Goal: Task Accomplishment & Management: Complete application form

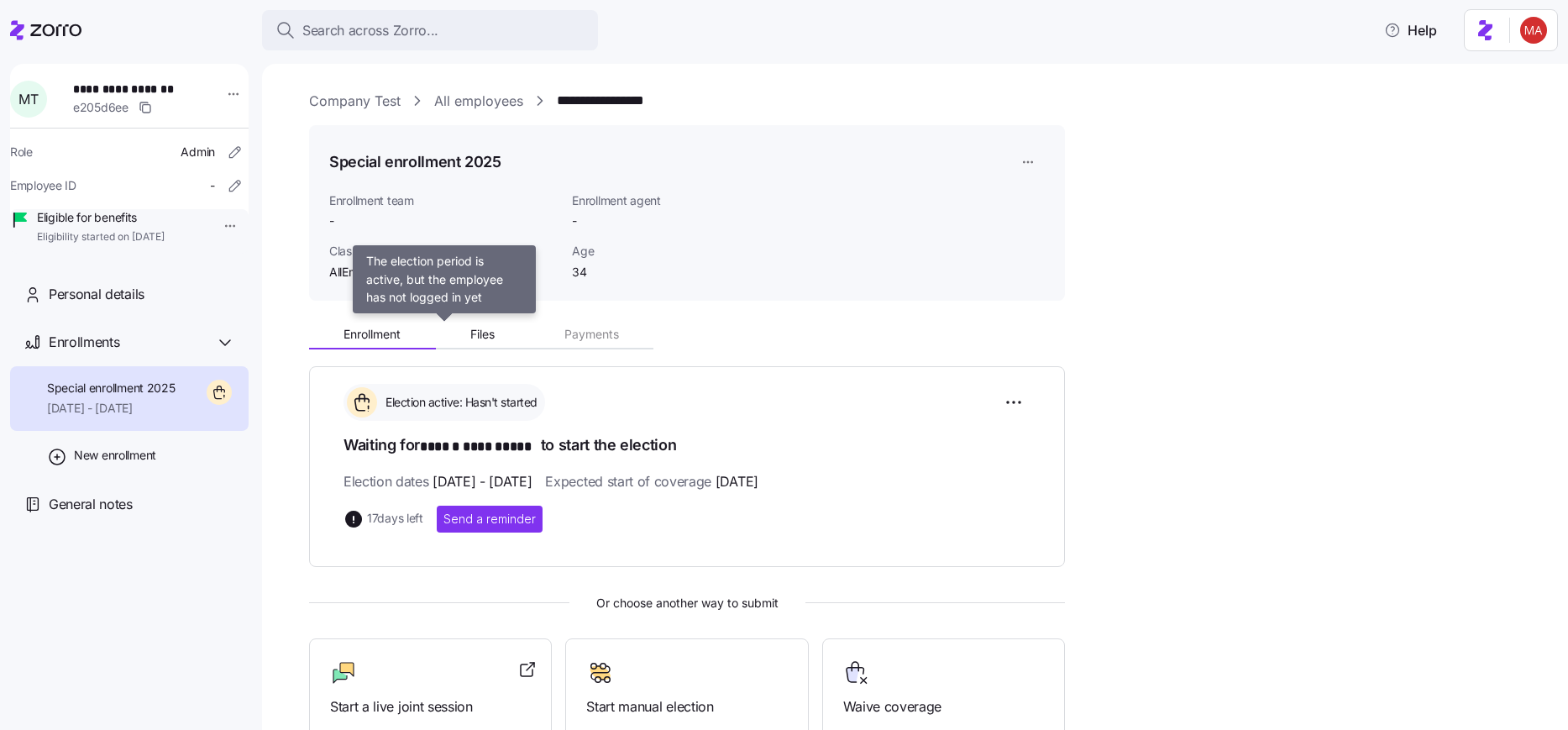
scroll to position [204, 0]
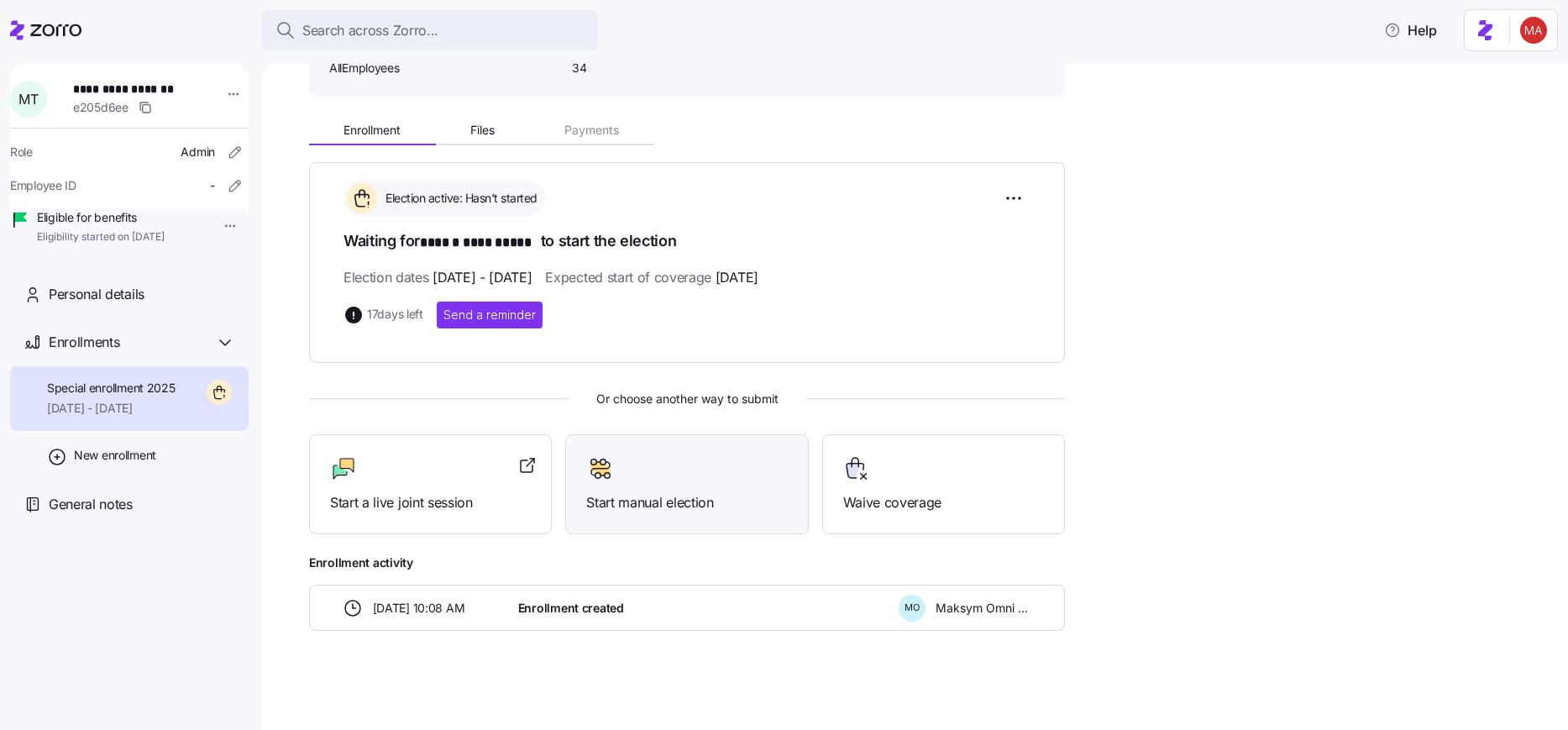
click at [670, 515] on div "Start manual election" at bounding box center [686, 484] width 242 height 100
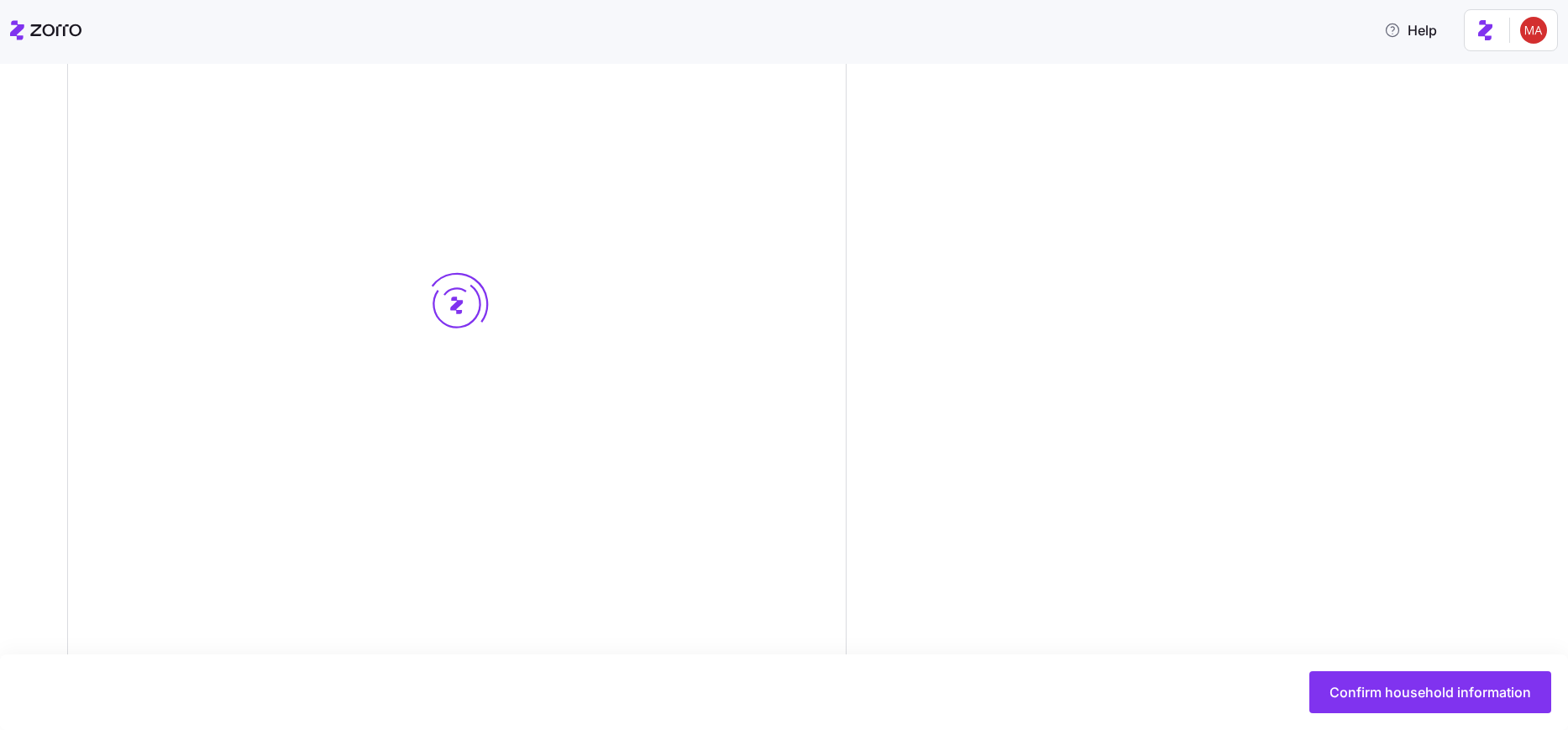
scroll to position [376, 0]
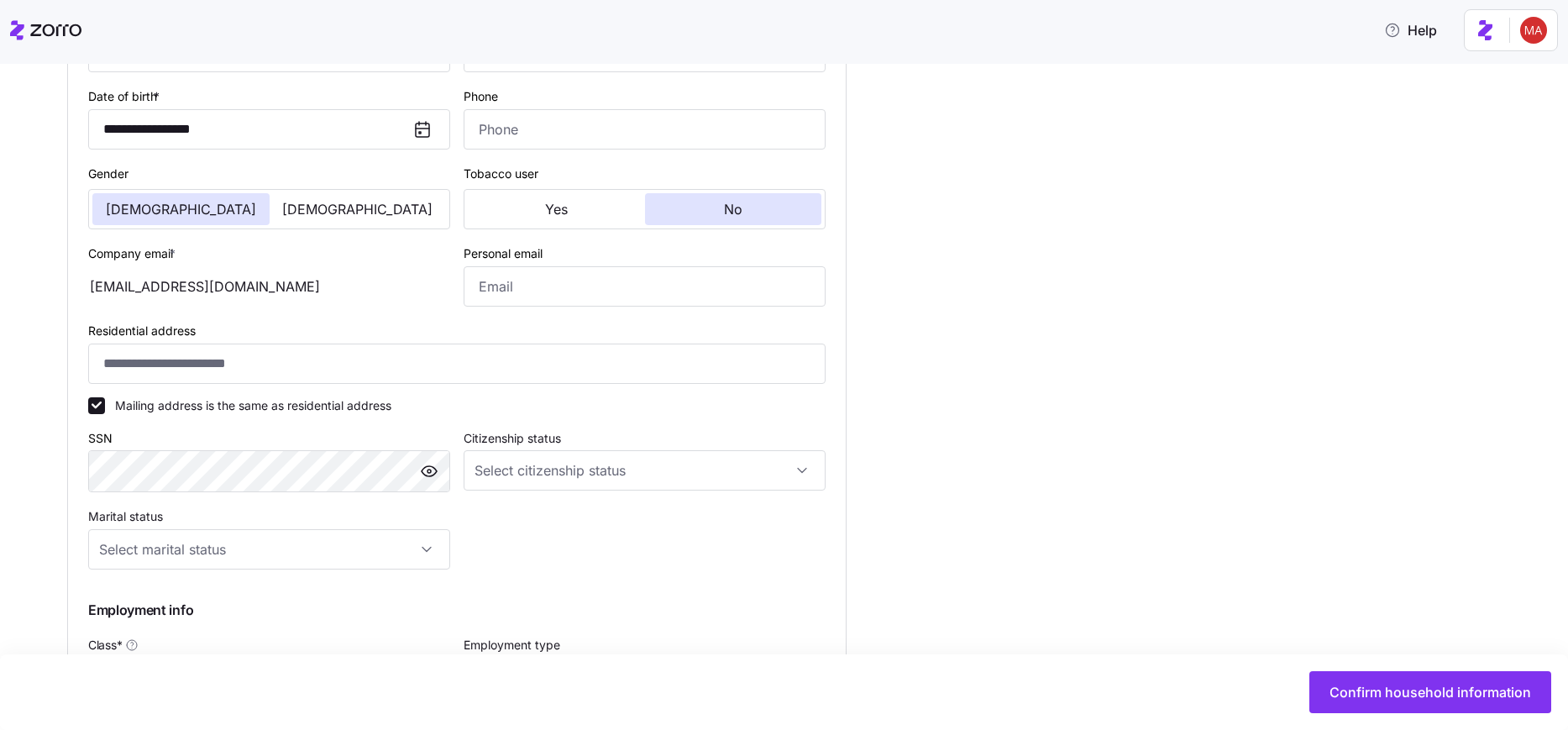
type input "AllEmployees"
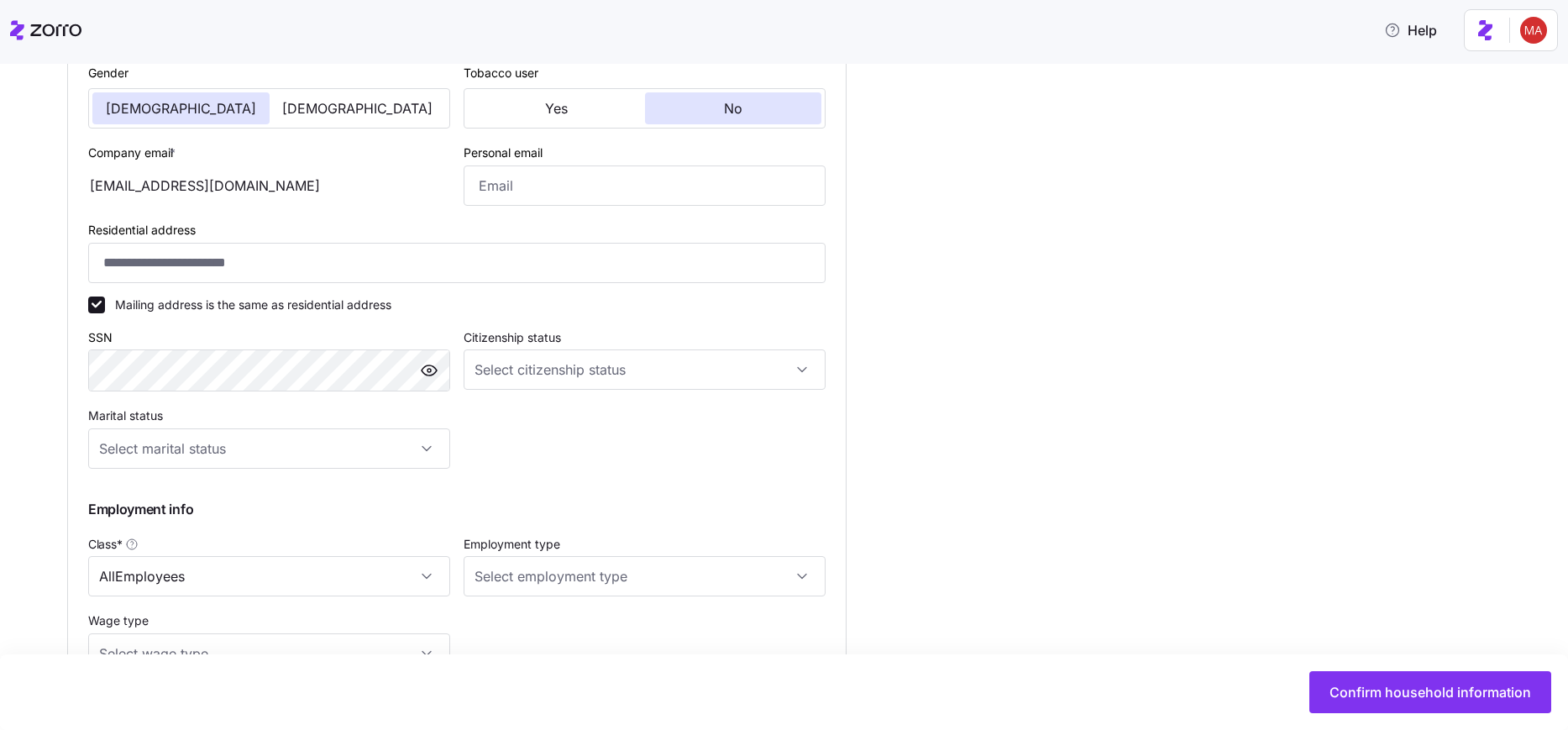
click at [531, 453] on div "**********" at bounding box center [457, 291] width 751 height 780
click at [545, 380] on input "Citizenship status" at bounding box center [645, 370] width 362 height 40
click at [535, 414] on span "[DEMOGRAPHIC_DATA] citizen" at bounding box center [569, 421] width 170 height 18
type input "[DEMOGRAPHIC_DATA] citizen"
click at [257, 447] on input "Marital status" at bounding box center [269, 448] width 362 height 40
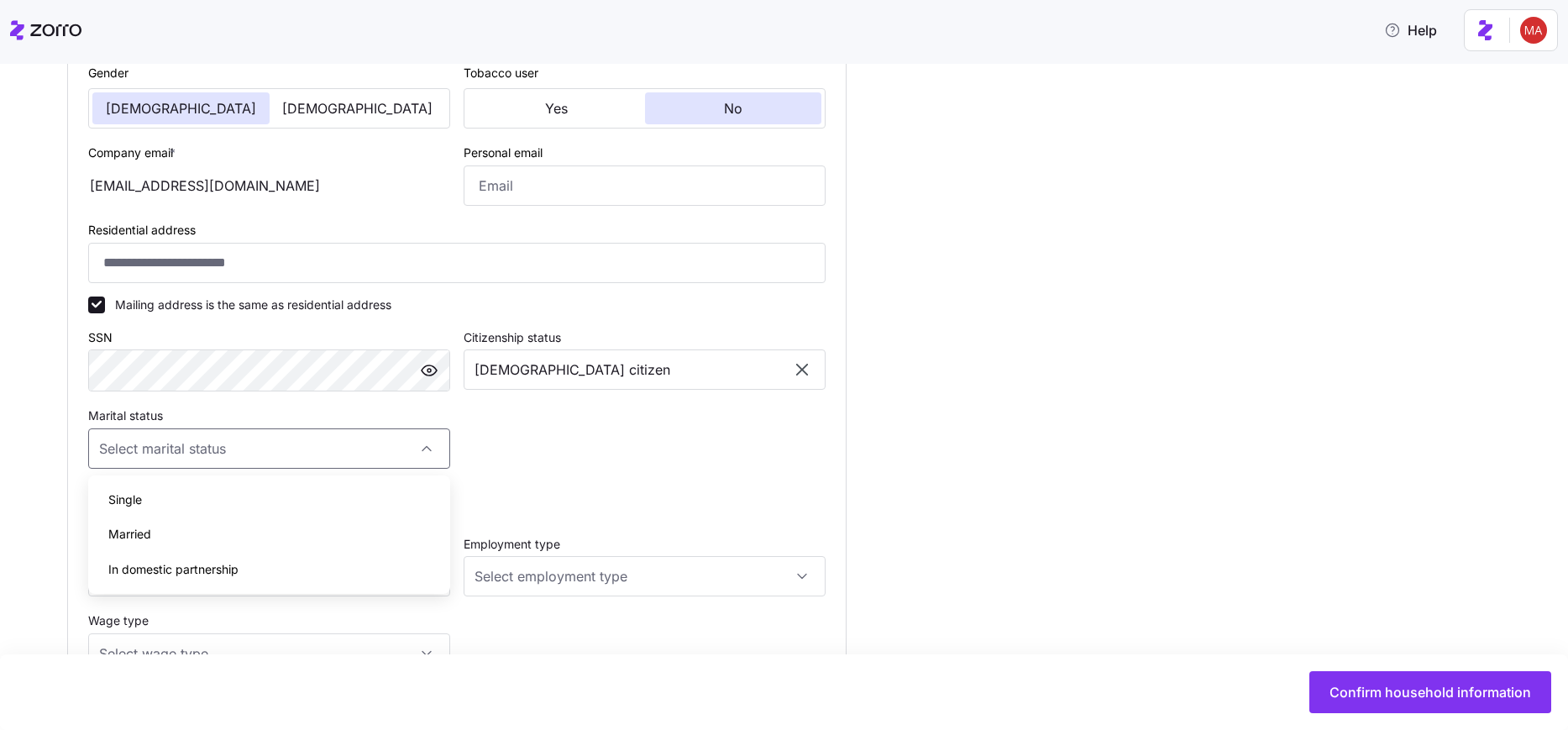
click at [161, 504] on div "Single" at bounding box center [269, 499] width 349 height 35
type input "Single"
click at [170, 578] on input "AllEmployees" at bounding box center [269, 577] width 362 height 40
click at [690, 475] on div "**********" at bounding box center [457, 291] width 751 height 780
click at [574, 568] on input "Employment type" at bounding box center [645, 577] width 362 height 40
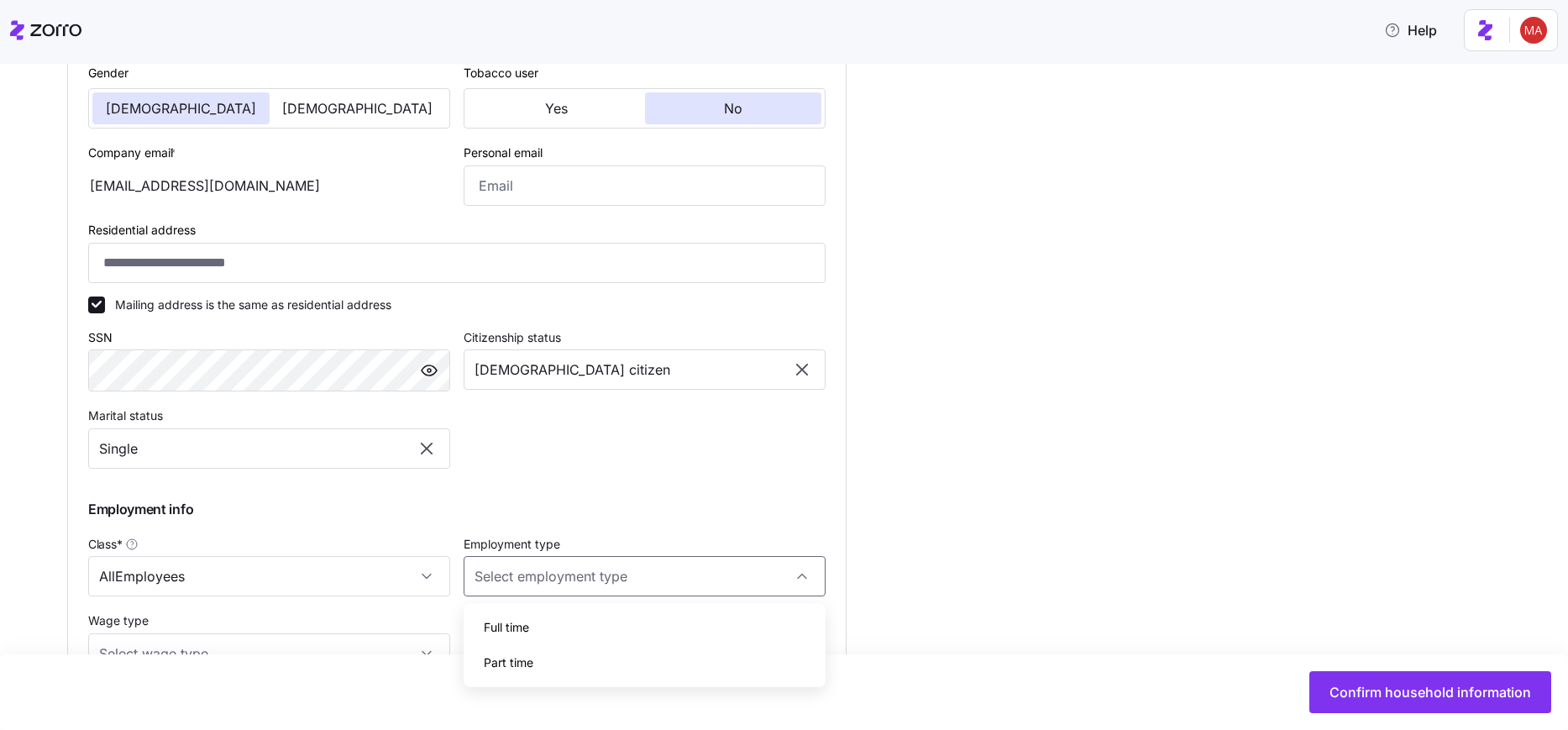
drag, startPoint x: 547, startPoint y: 611, endPoint x: 538, endPoint y: 601, distance: 13.5
click at [545, 611] on div "Full time" at bounding box center [645, 627] width 349 height 35
type input "Full time"
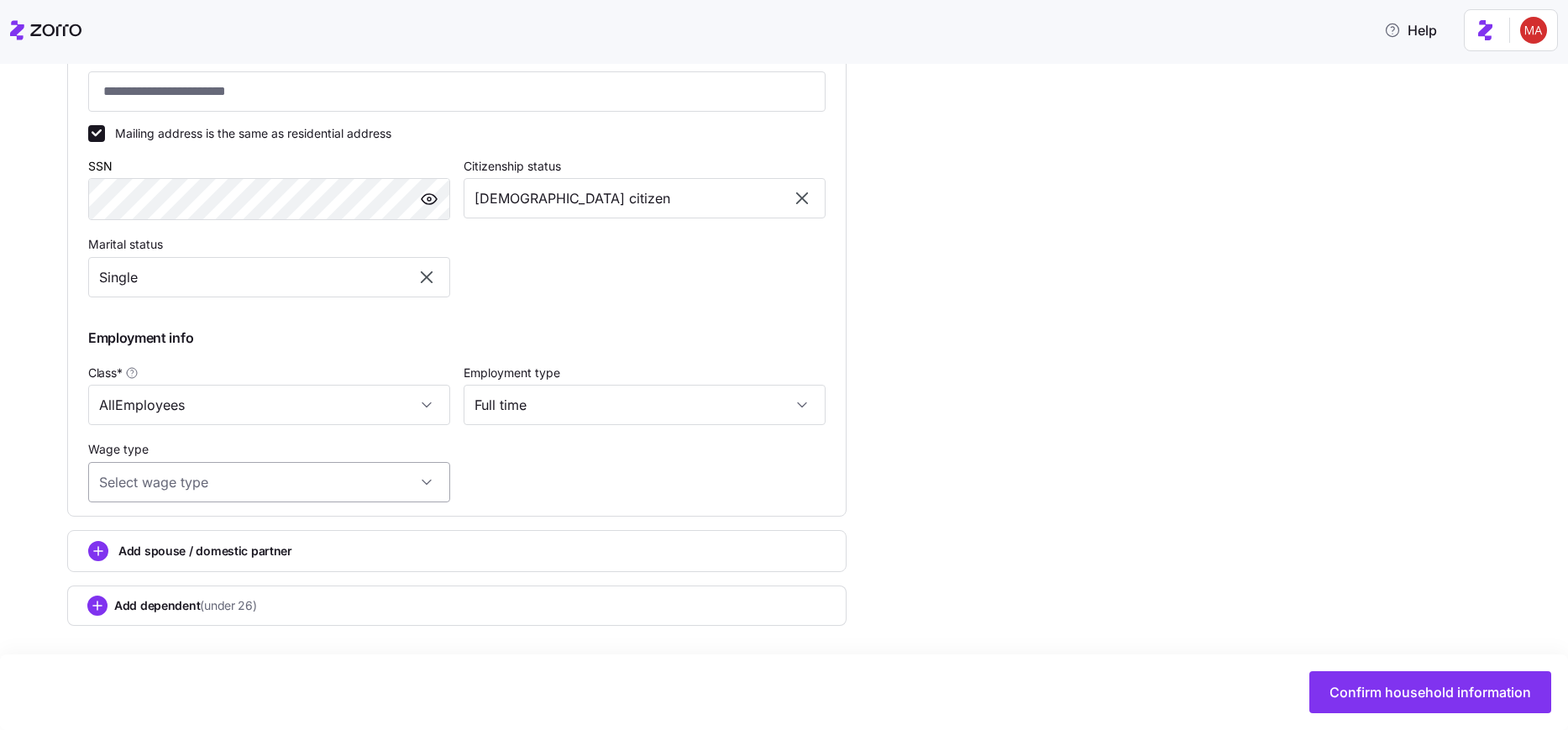
click at [201, 479] on input "Wage type" at bounding box center [269, 482] width 362 height 40
click at [132, 536] on span "Salary" at bounding box center [125, 533] width 34 height 18
type input "Salary"
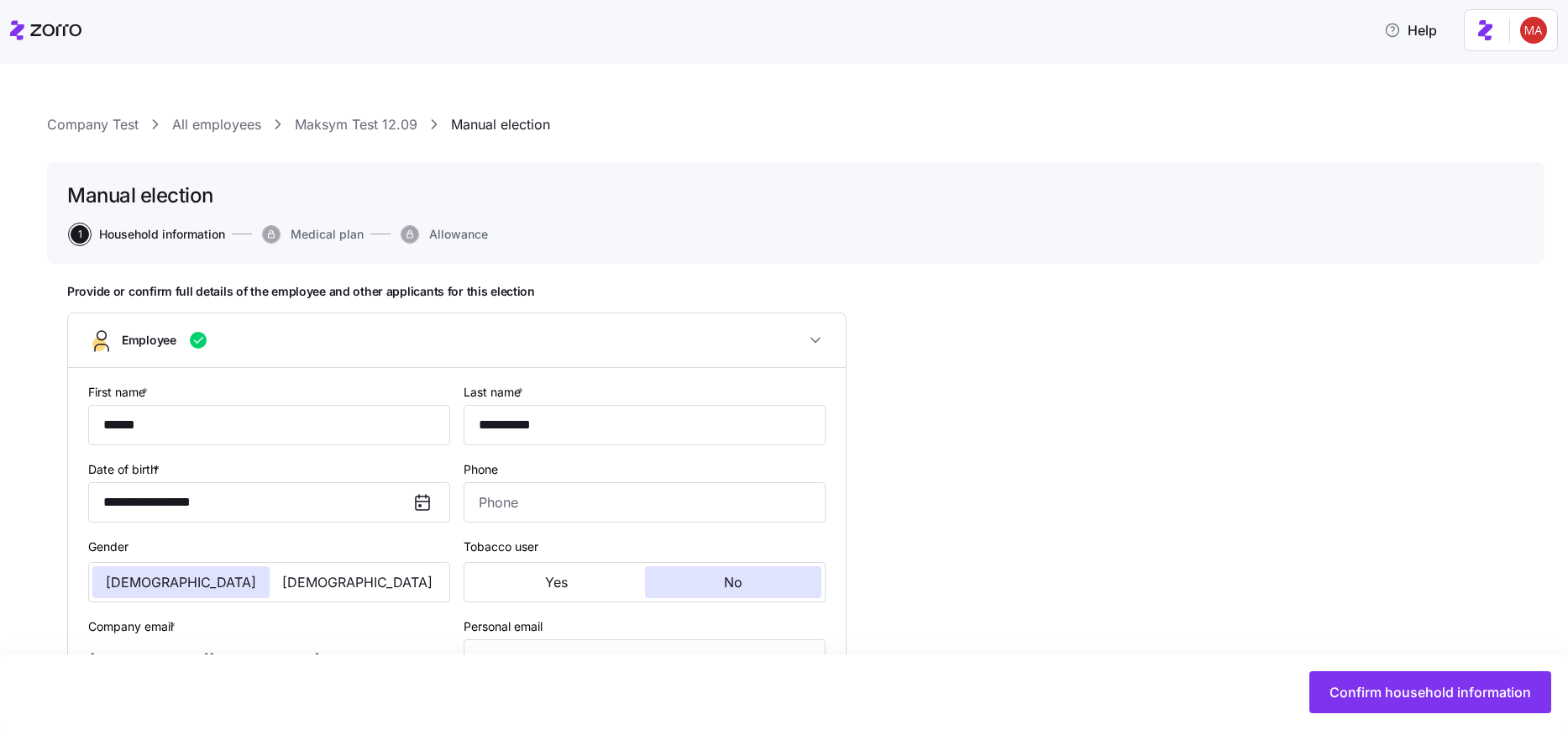
scroll to position [0, 0]
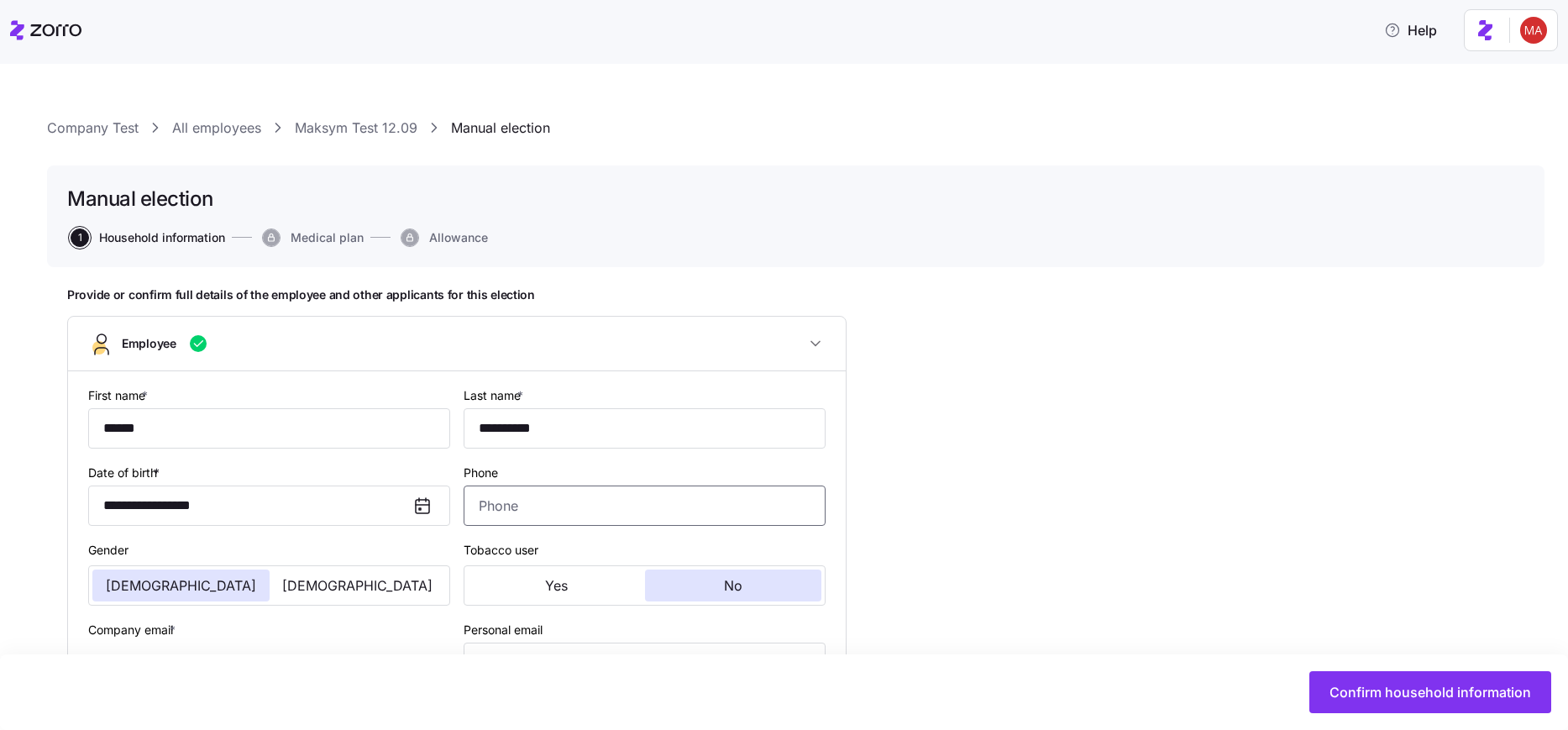
click at [582, 510] on input "Phone" at bounding box center [645, 506] width 362 height 40
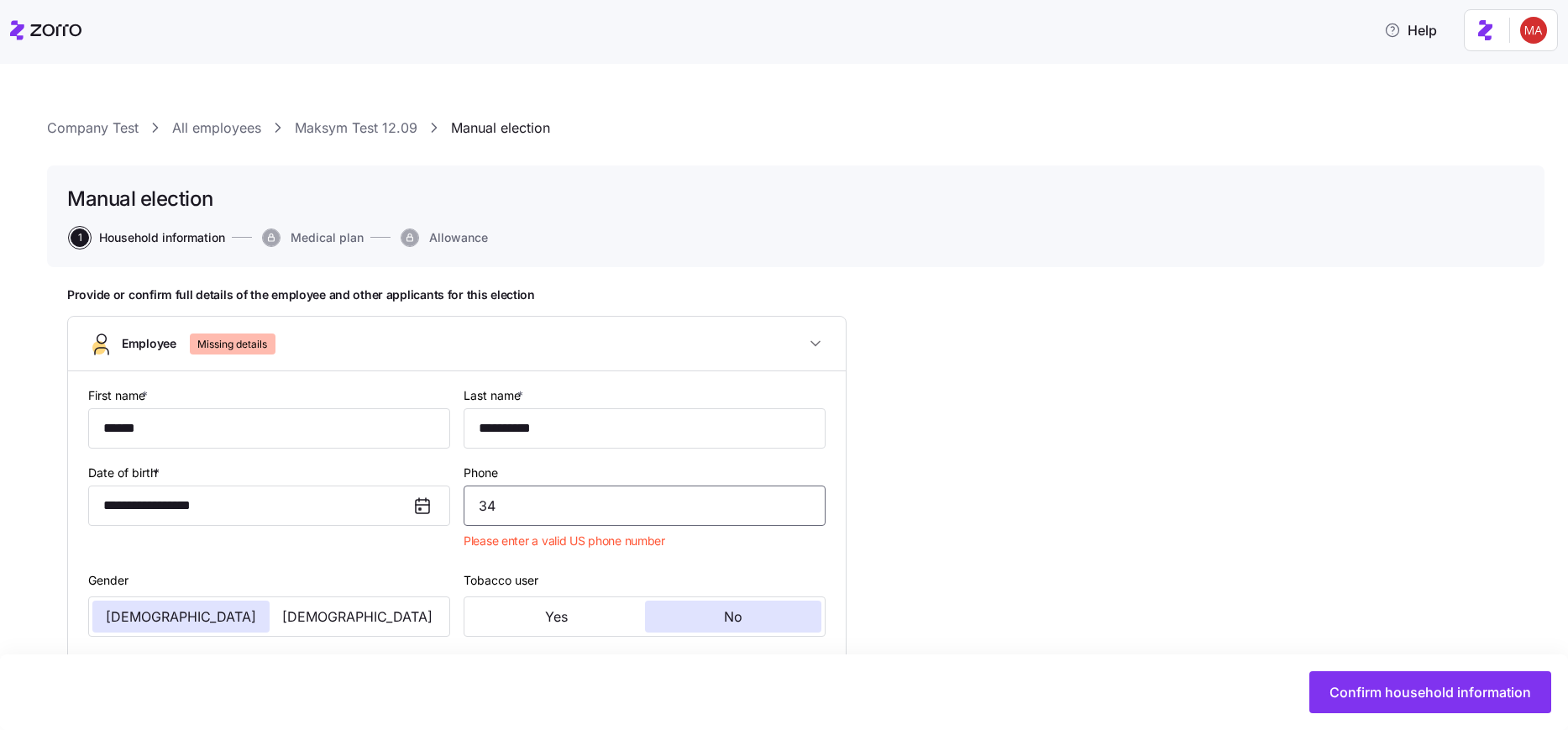
type input "3"
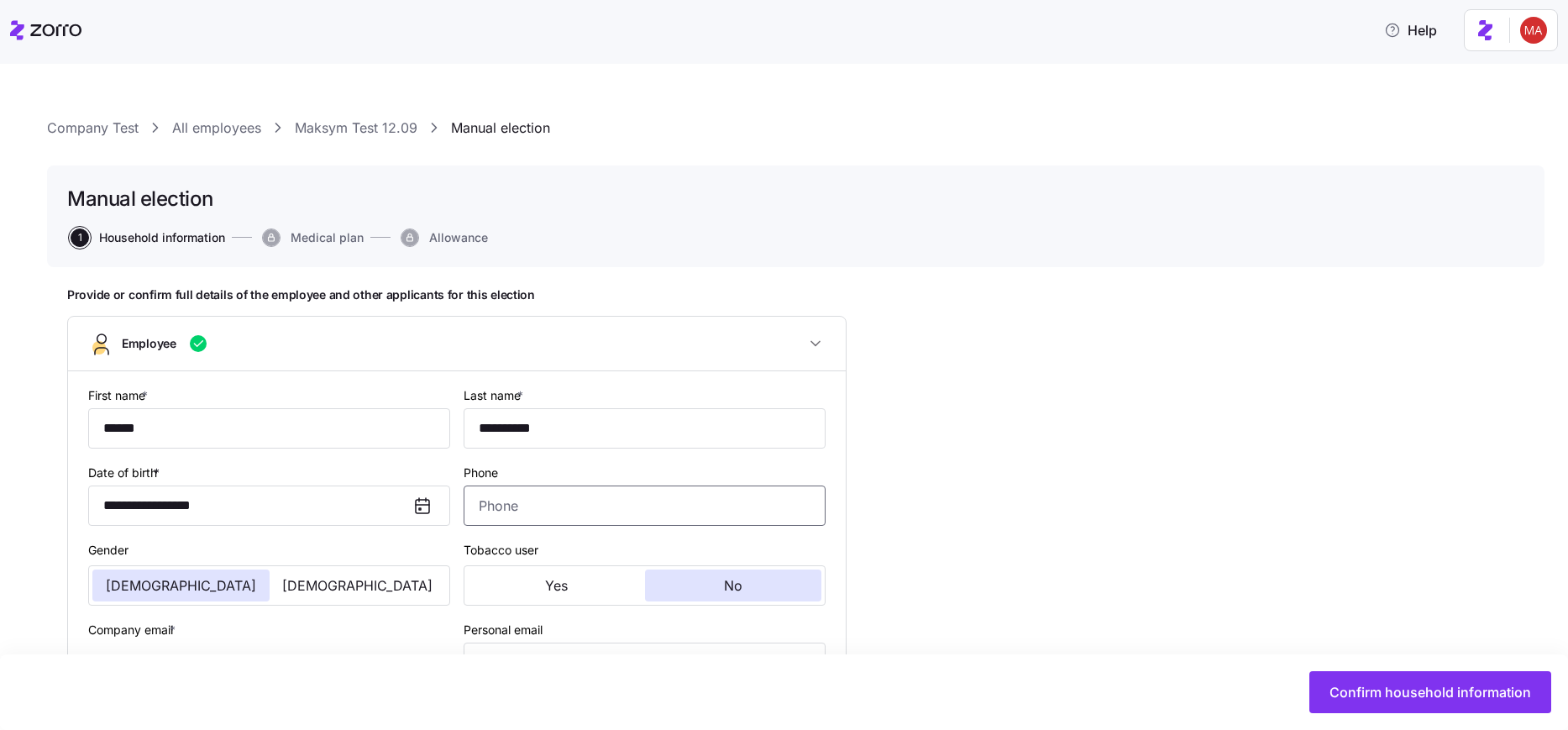
type input "3"
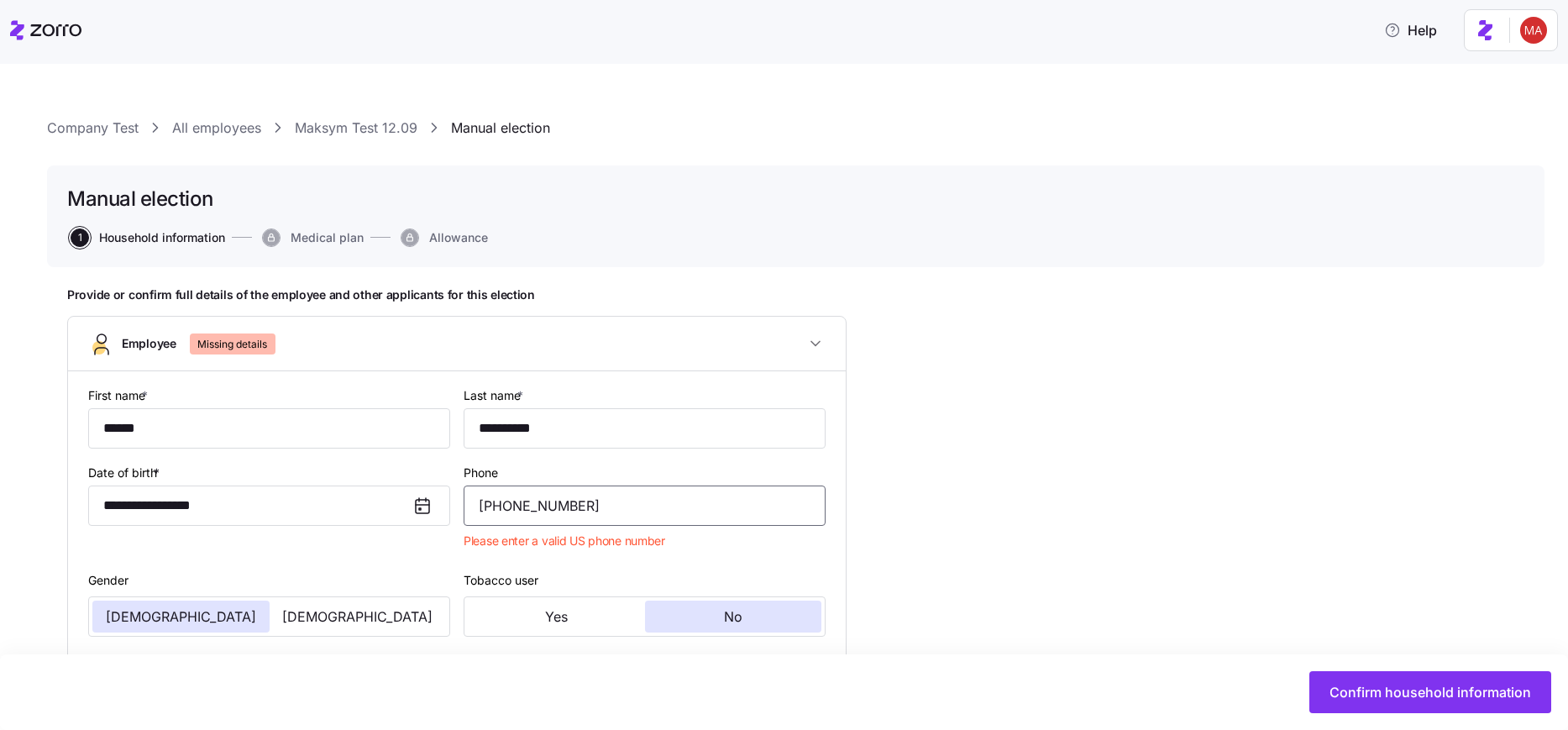
click at [506, 509] on input "[PHONE_NUMBER]" at bounding box center [645, 506] width 362 height 40
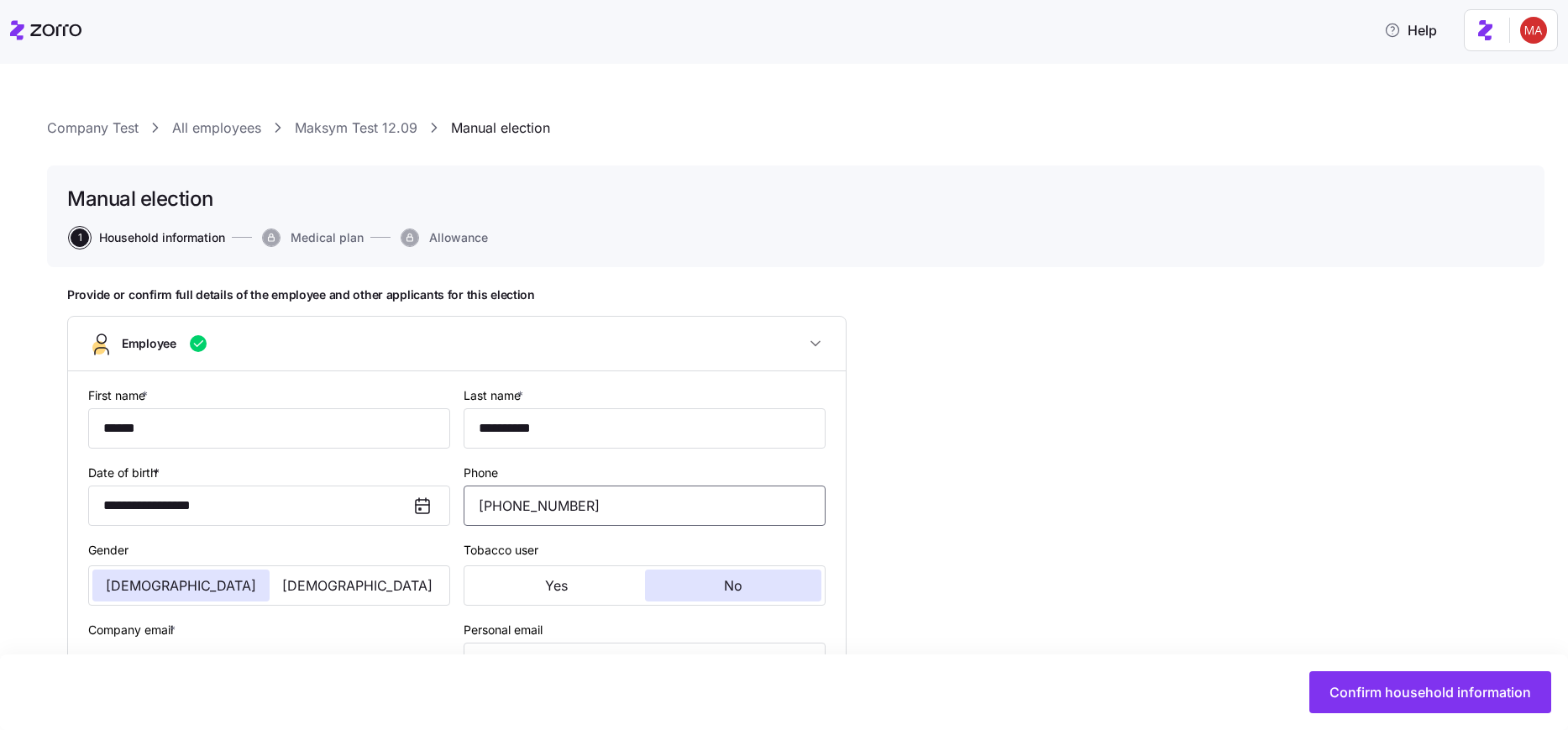
type input "[PHONE_NUMBER]"
click at [1478, 717] on div "Confirm household information" at bounding box center [784, 692] width 1568 height 76
click at [1456, 707] on button "Confirm household information" at bounding box center [1430, 693] width 242 height 42
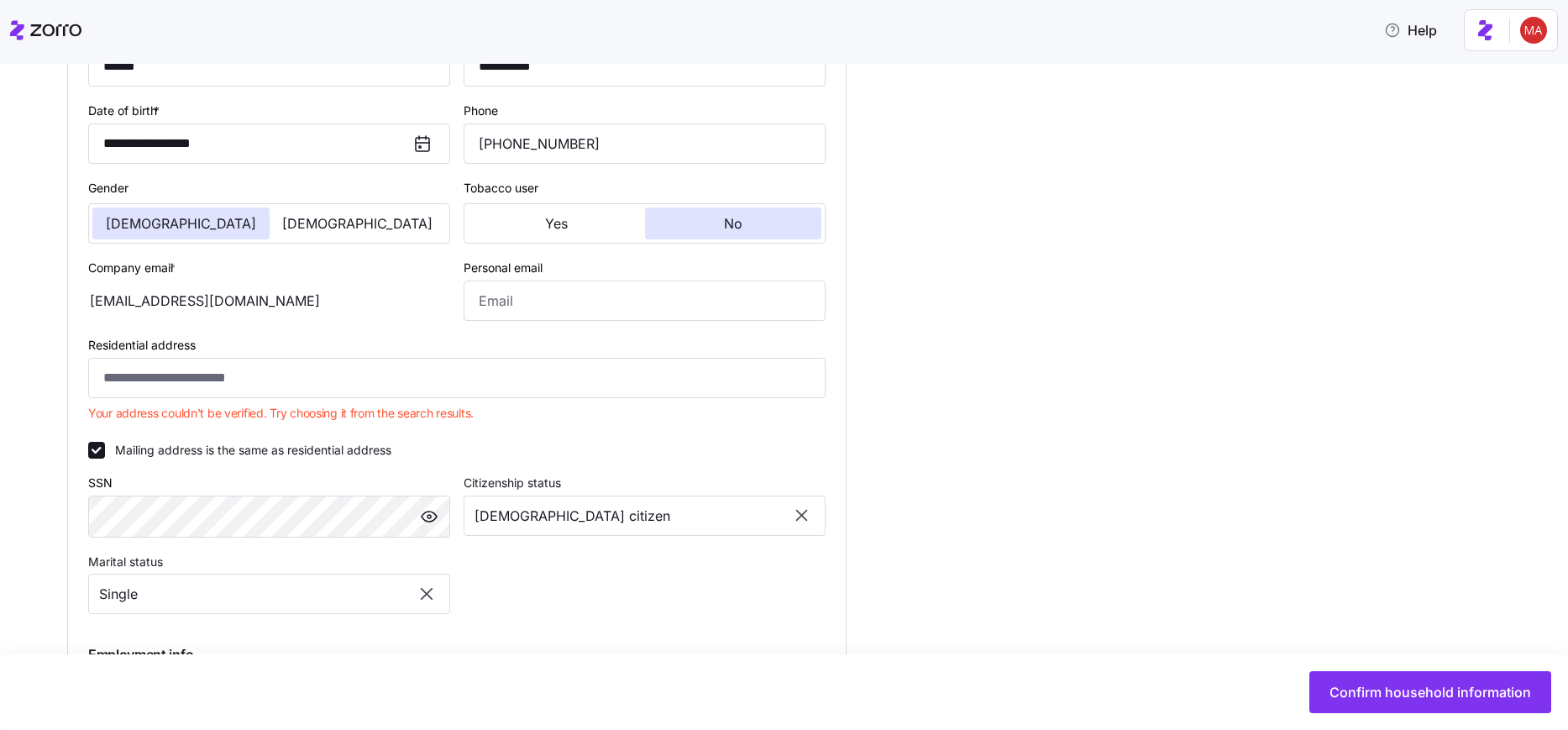
scroll to position [403, 0]
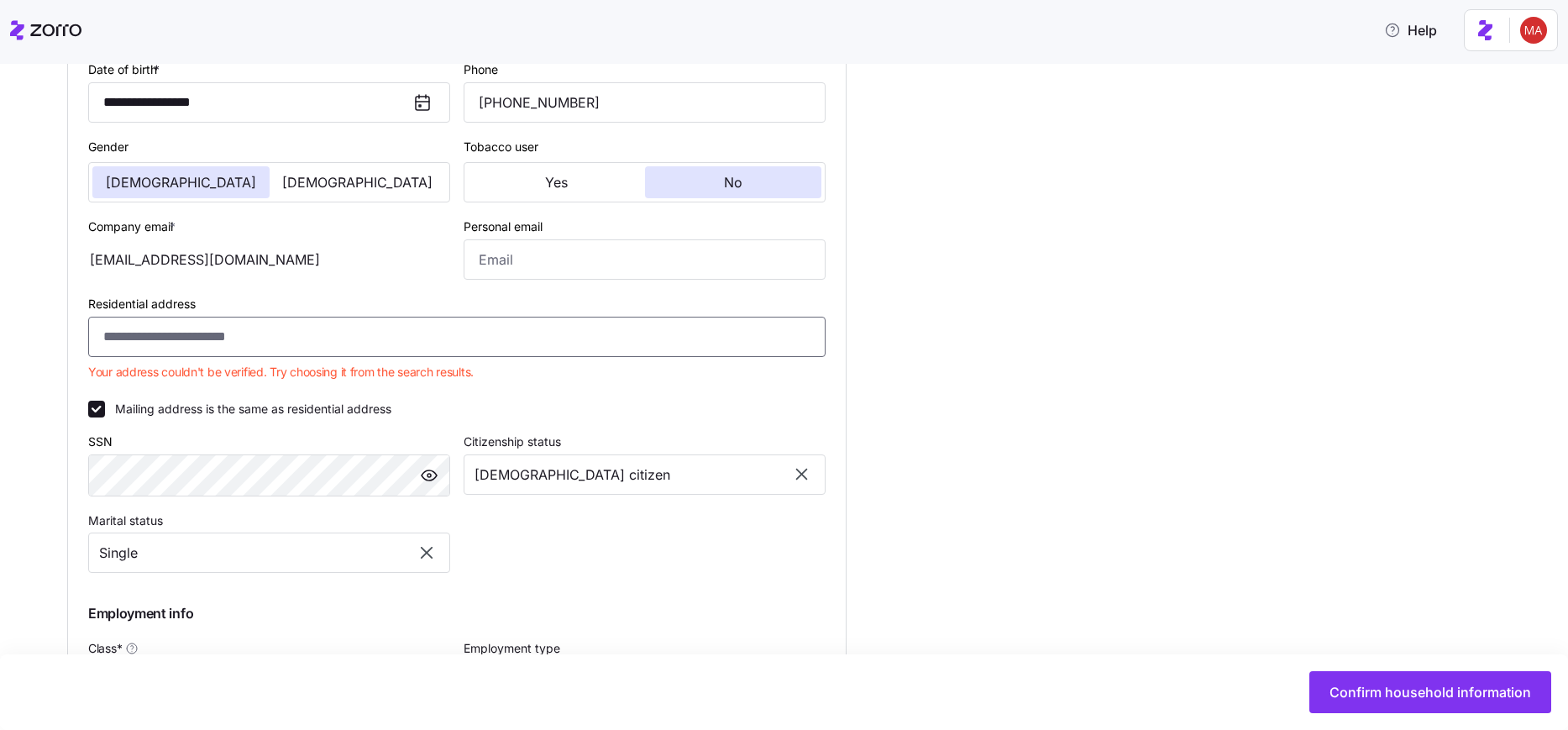
click at [310, 337] on input "Residential address" at bounding box center [457, 337] width 738 height 40
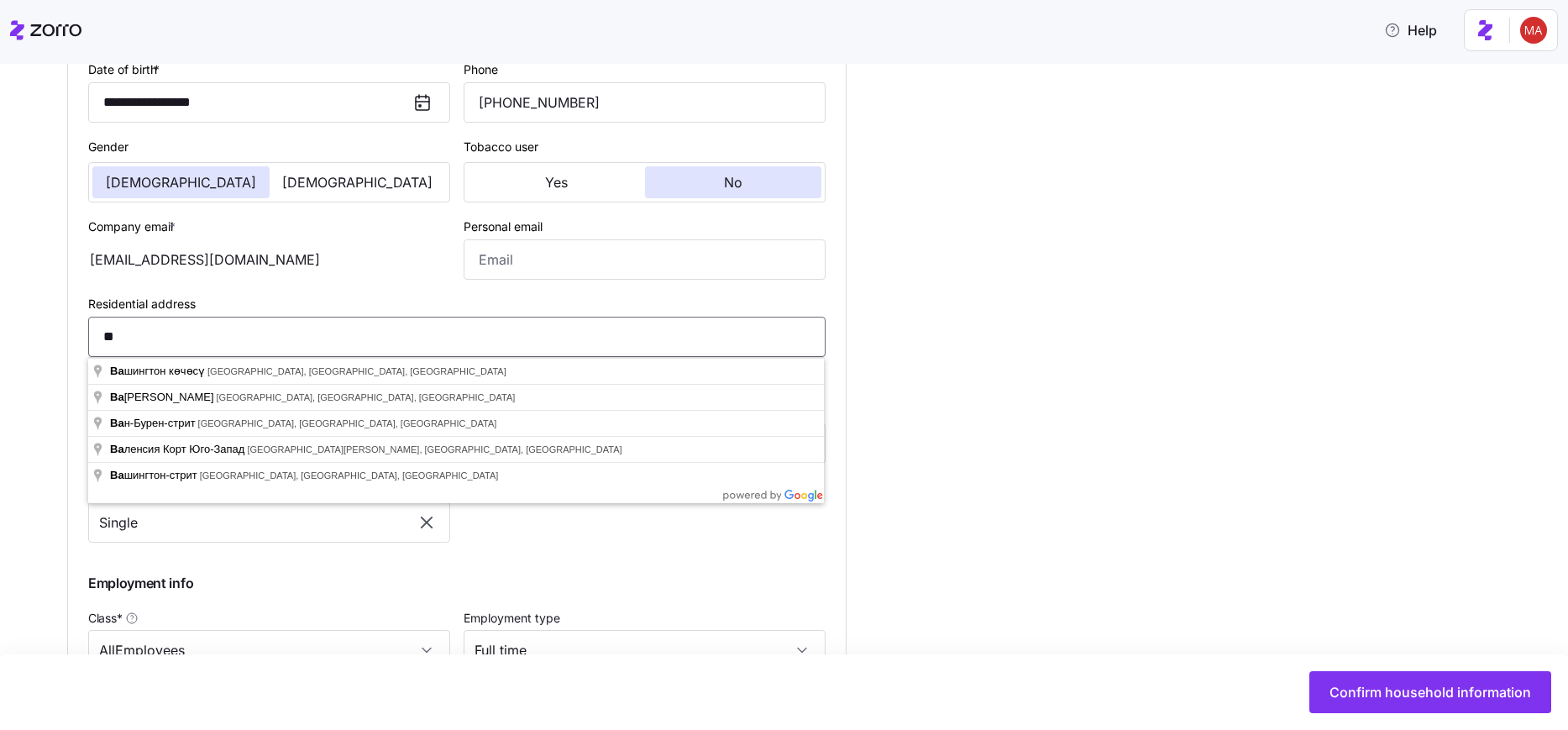
type input "*"
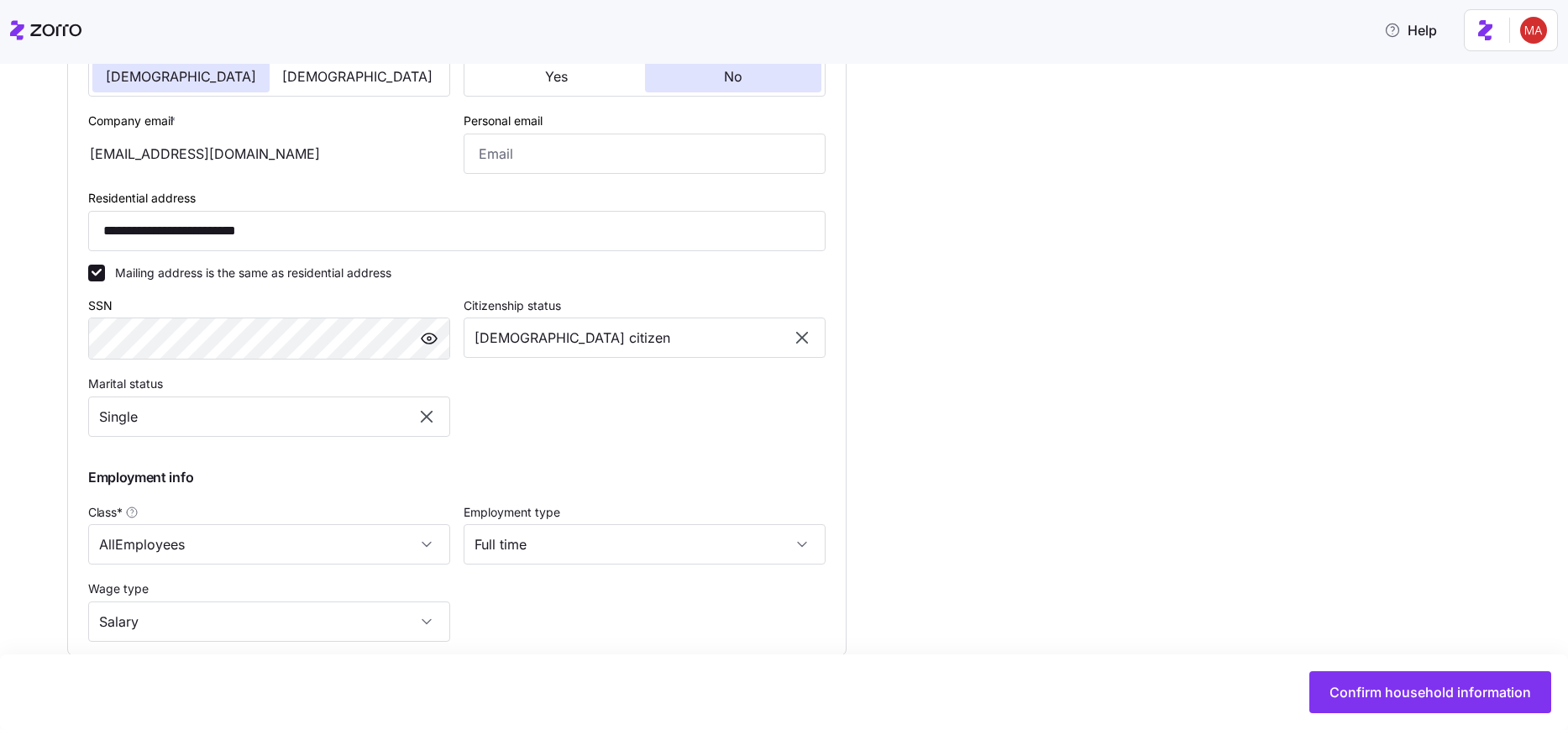
scroll to position [650, 0]
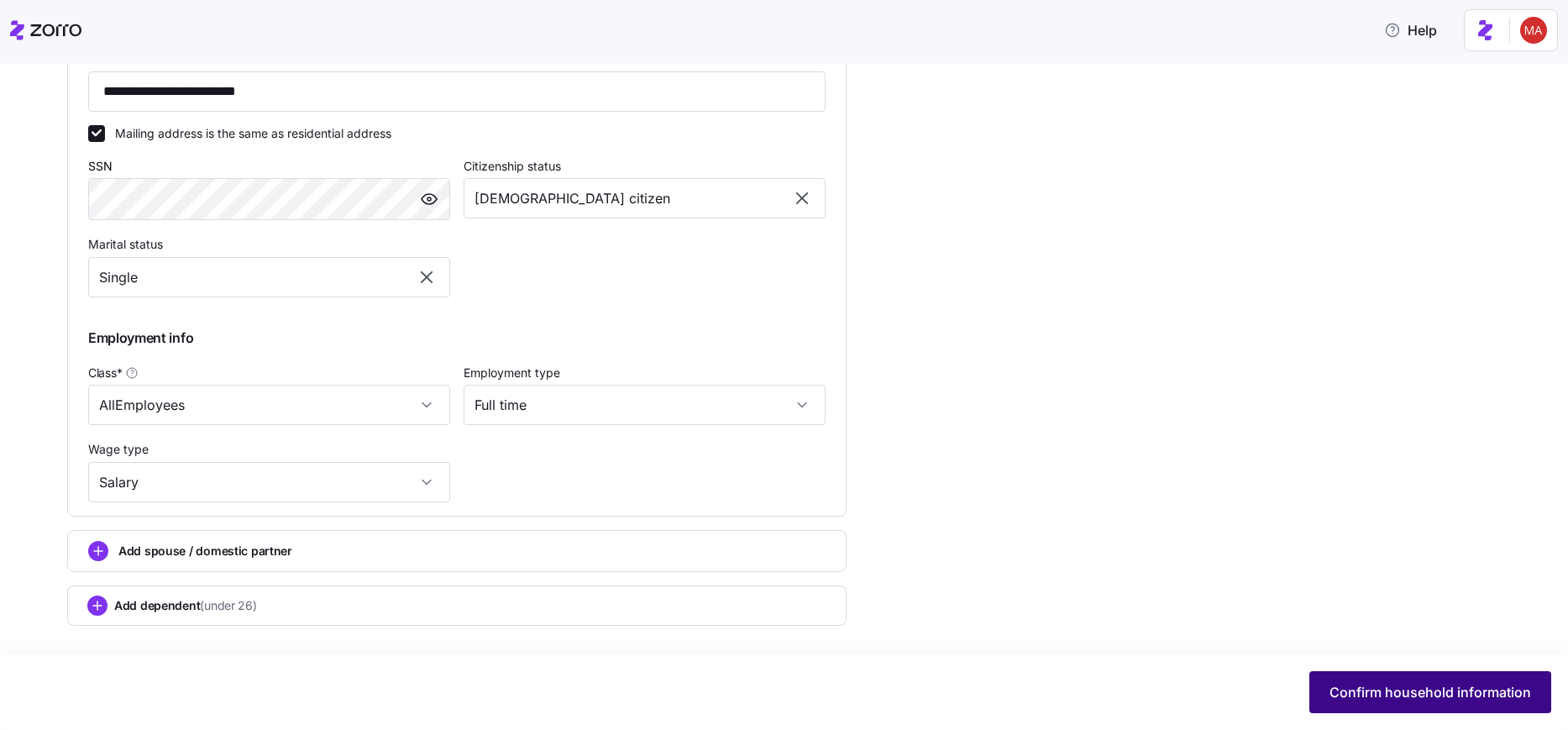
click at [1332, 693] on span "Confirm household information" at bounding box center [1430, 692] width 201 height 20
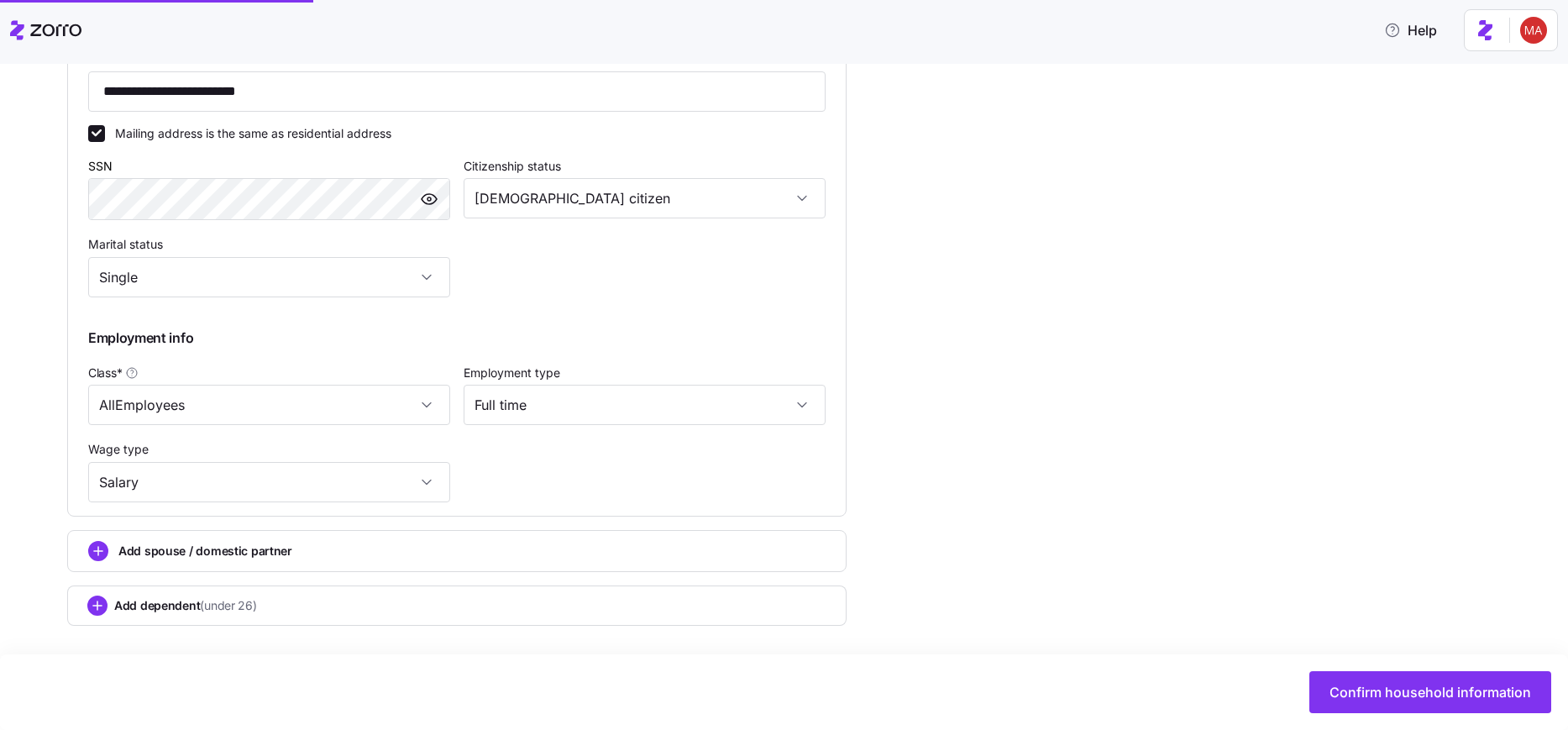
type input "**********"
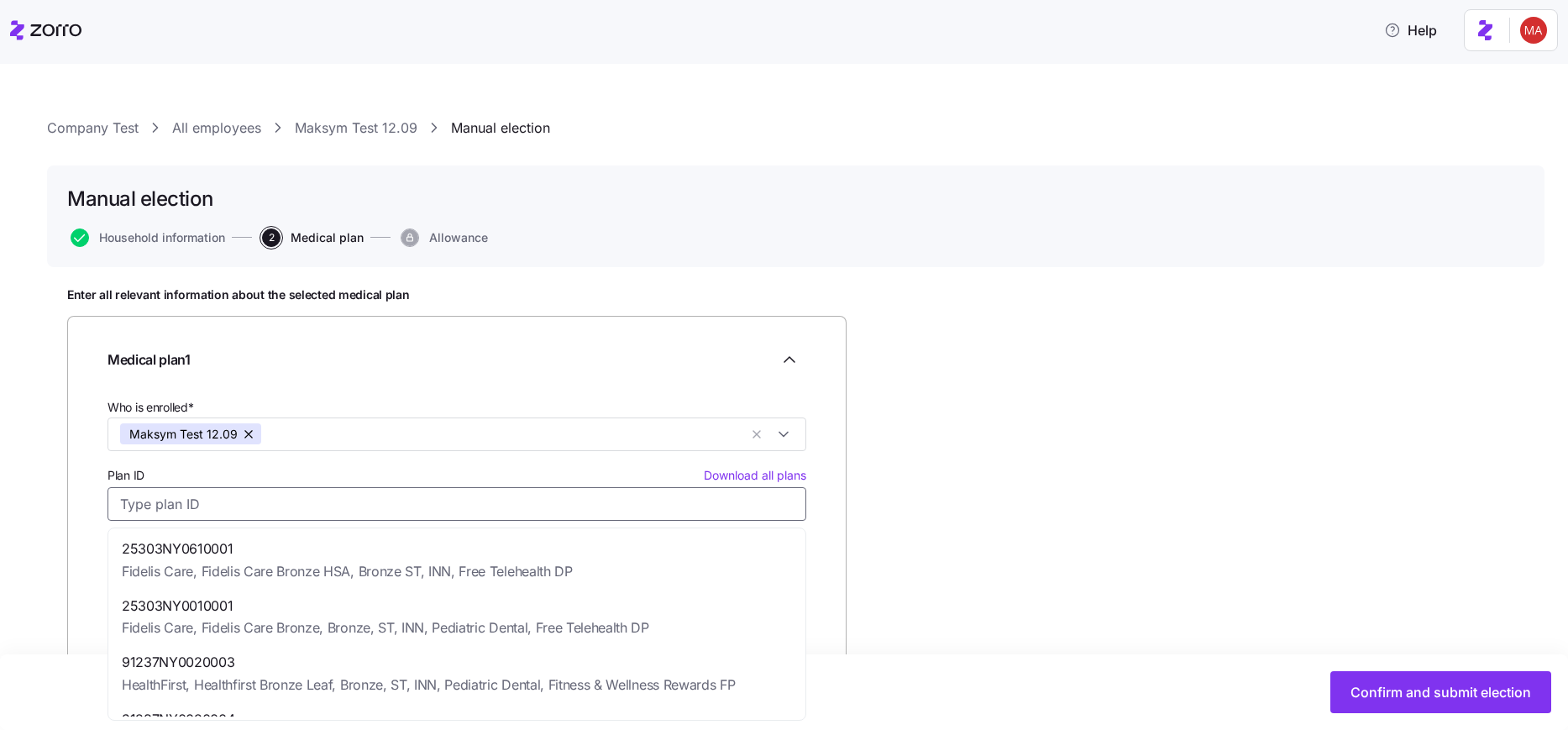
click at [201, 510] on input "Plan ID Download all plans" at bounding box center [457, 504] width 699 height 34
click at [193, 553] on span "25303NY0610001" at bounding box center [347, 549] width 451 height 21
type input "25303NY0610001"
type input "Fidelis Care"
type input "Fidelis Care Bronze HSA, Bronze ST, INN, Free Telehealth DP"
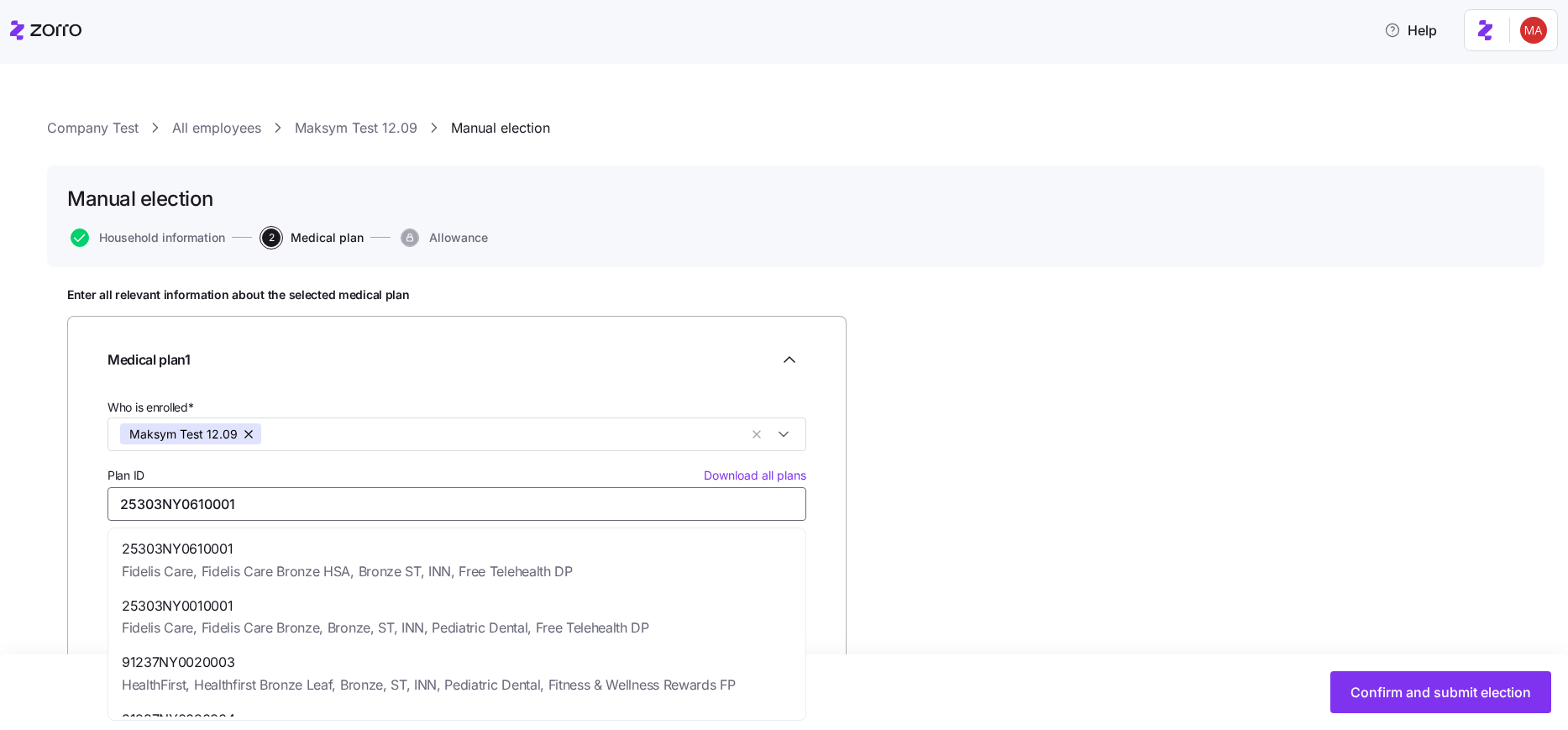
type input "$675.21"
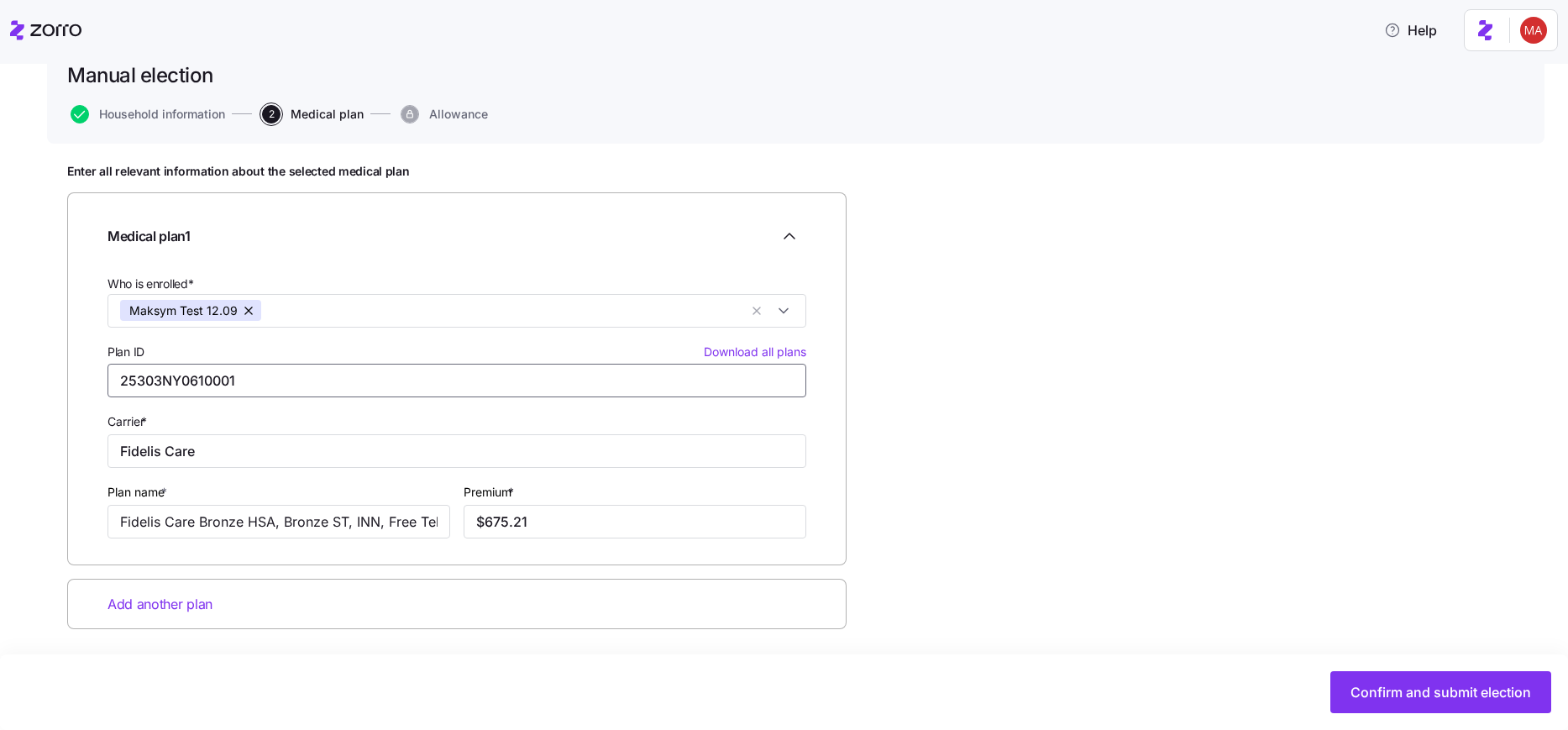
scroll to position [126, 0]
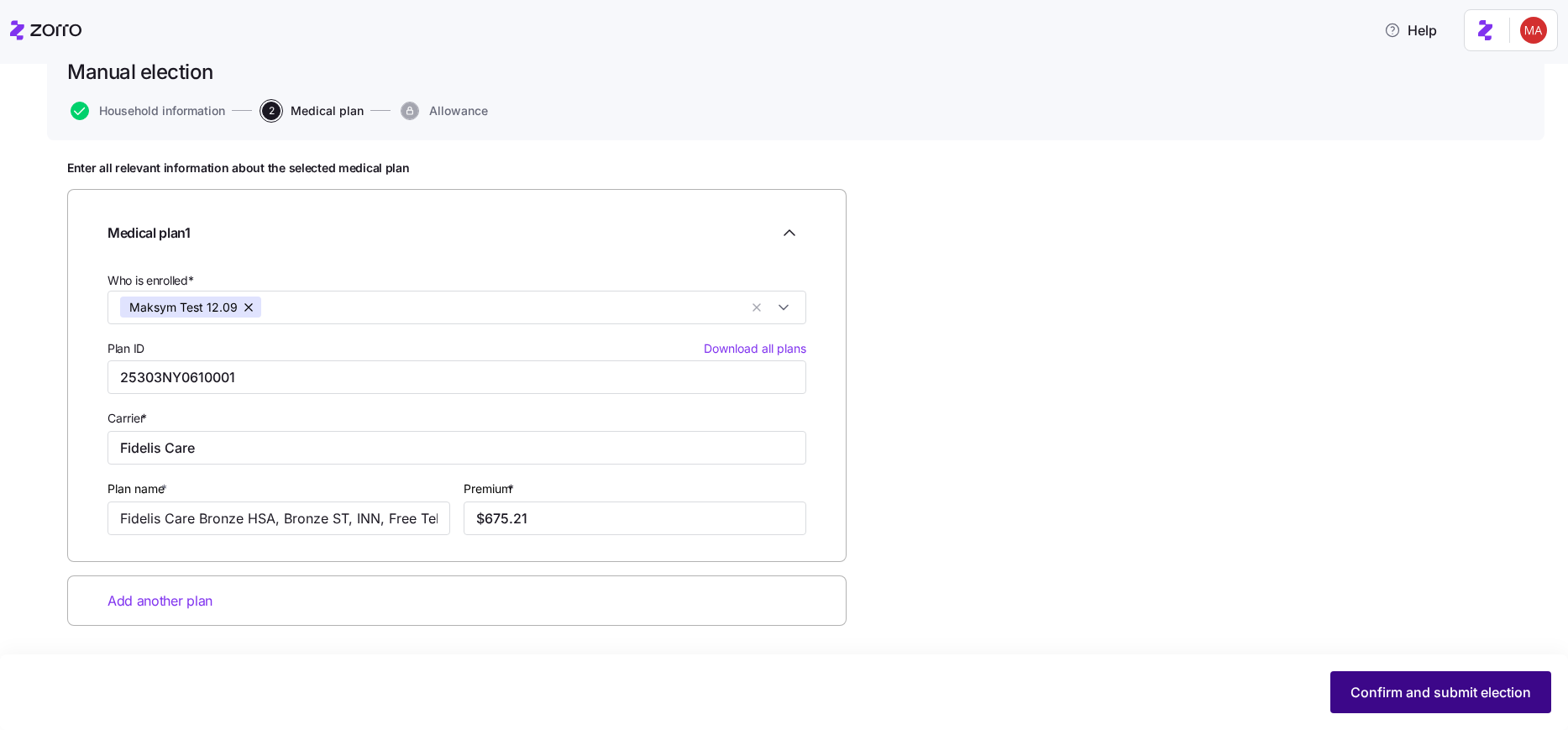
click at [1380, 694] on span "Confirm and submit election" at bounding box center [1441, 692] width 181 height 20
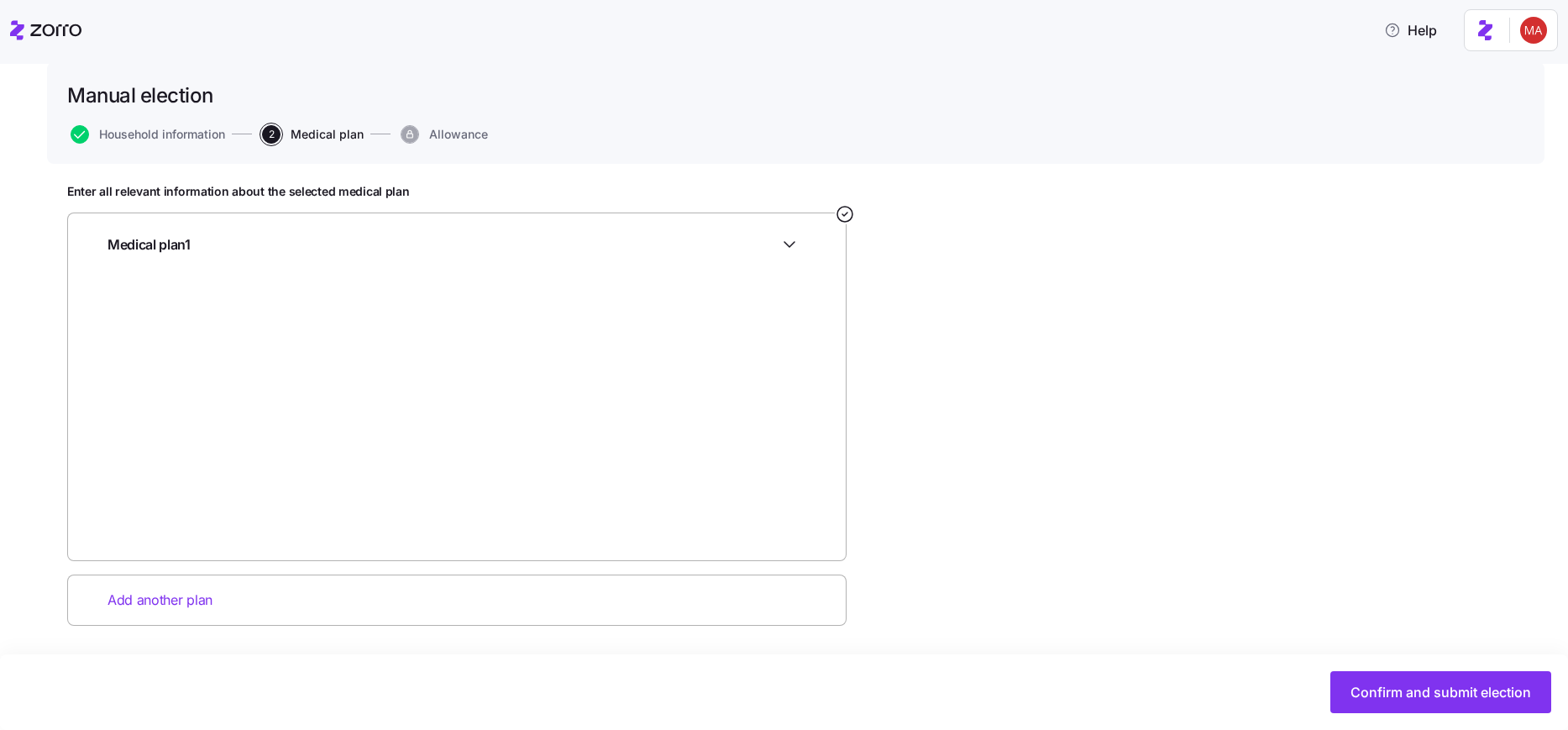
scroll to position [0, 0]
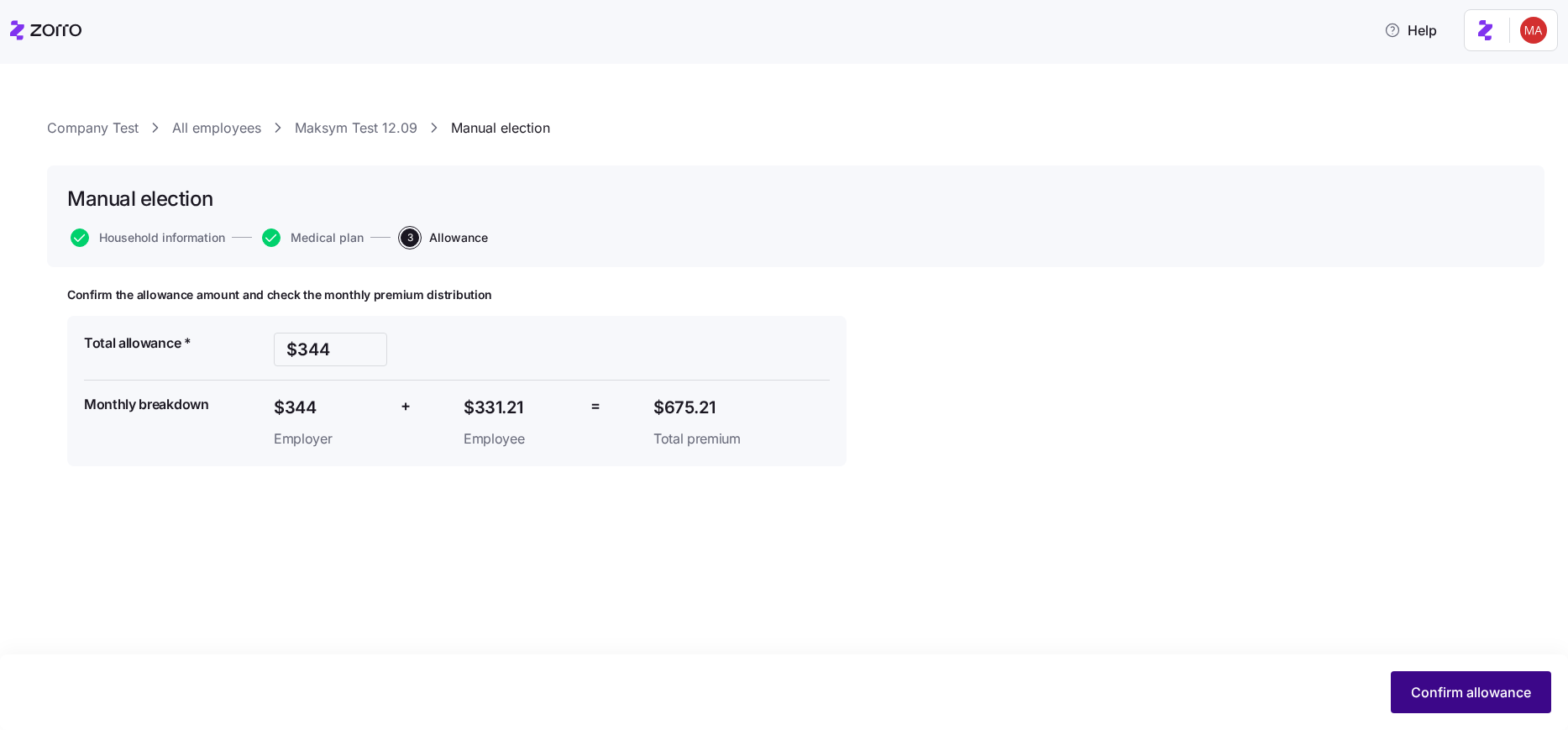
click at [1424, 694] on span "Confirm allowance" at bounding box center [1470, 692] width 120 height 20
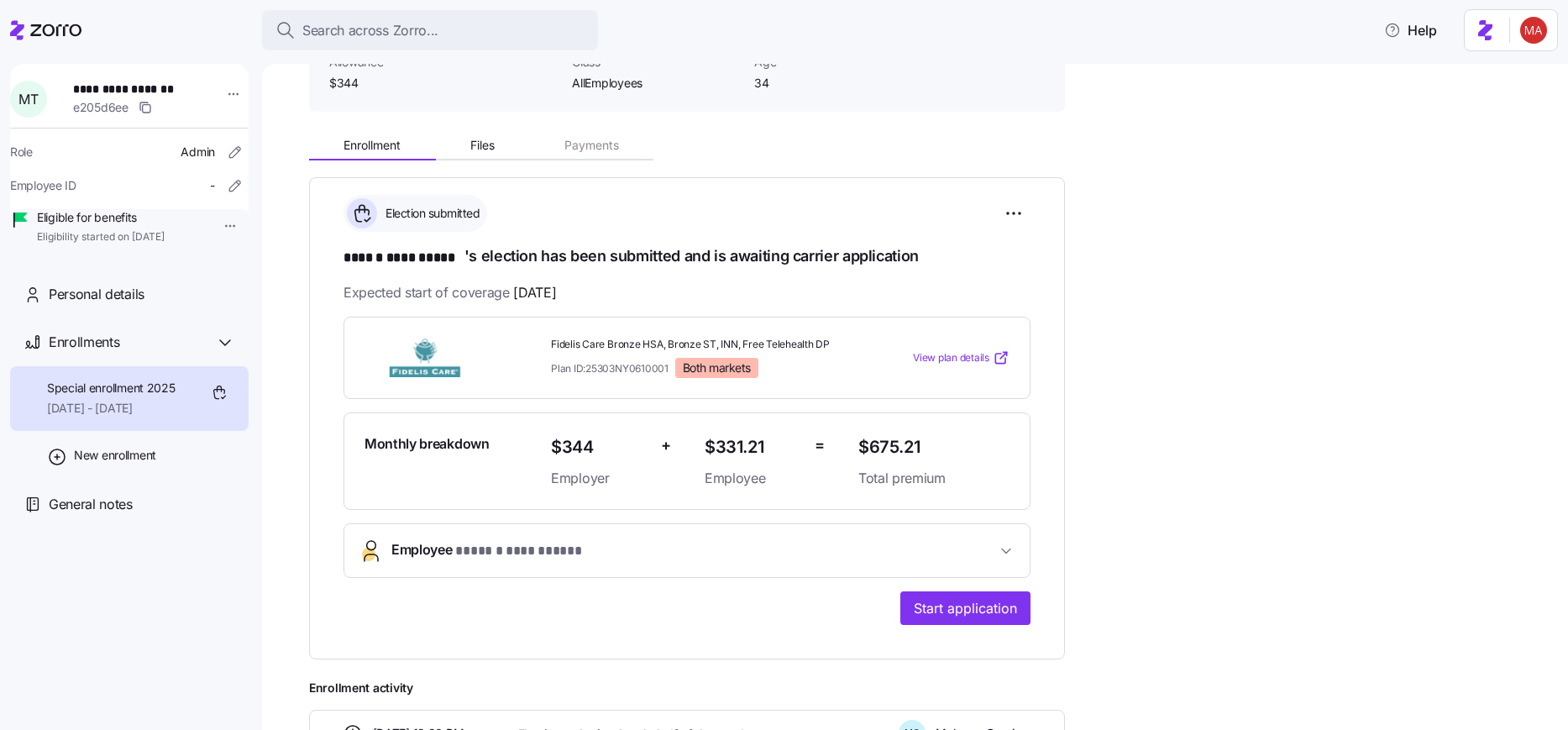
scroll to position [371, 0]
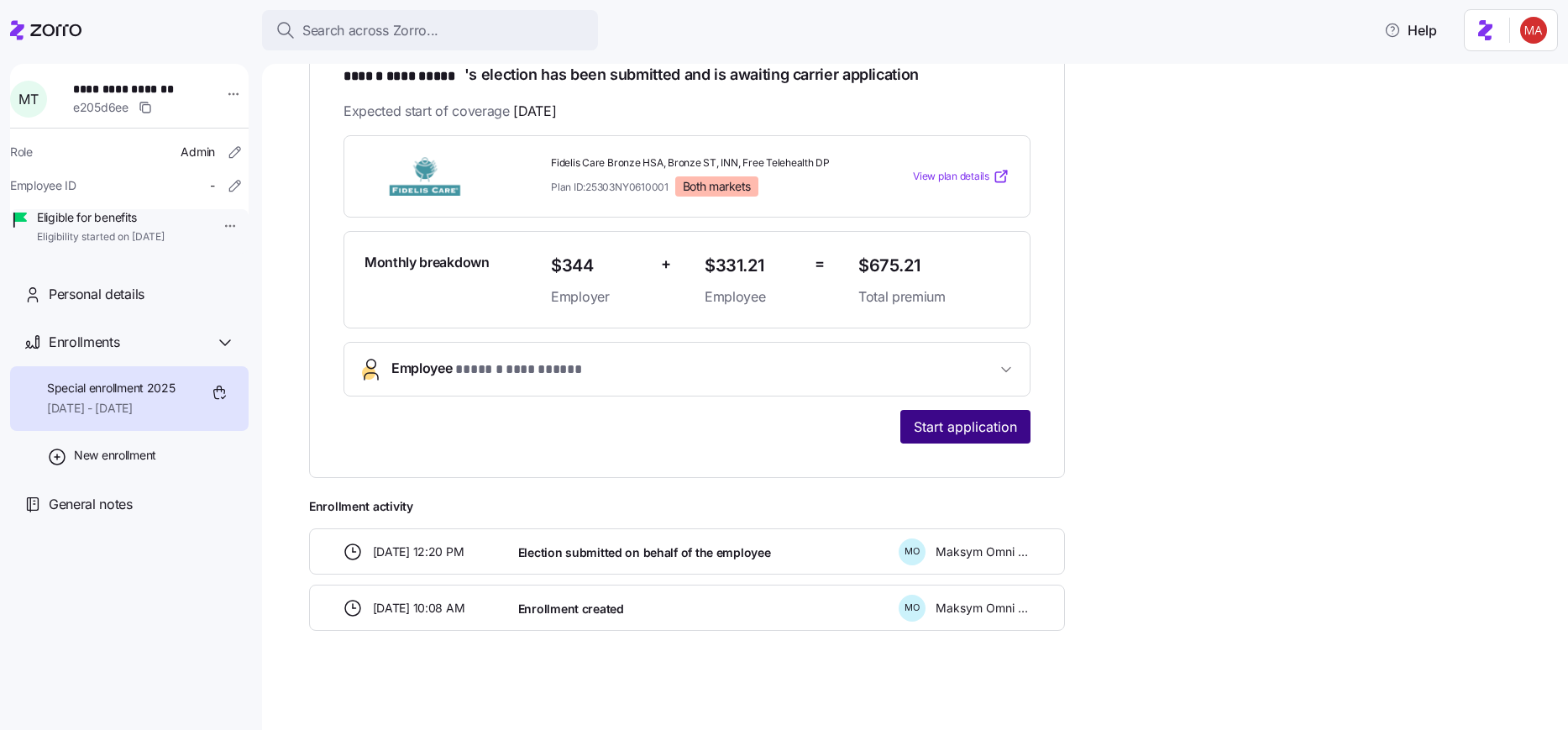
click at [1001, 425] on span "Start application" at bounding box center [966, 426] width 103 height 20
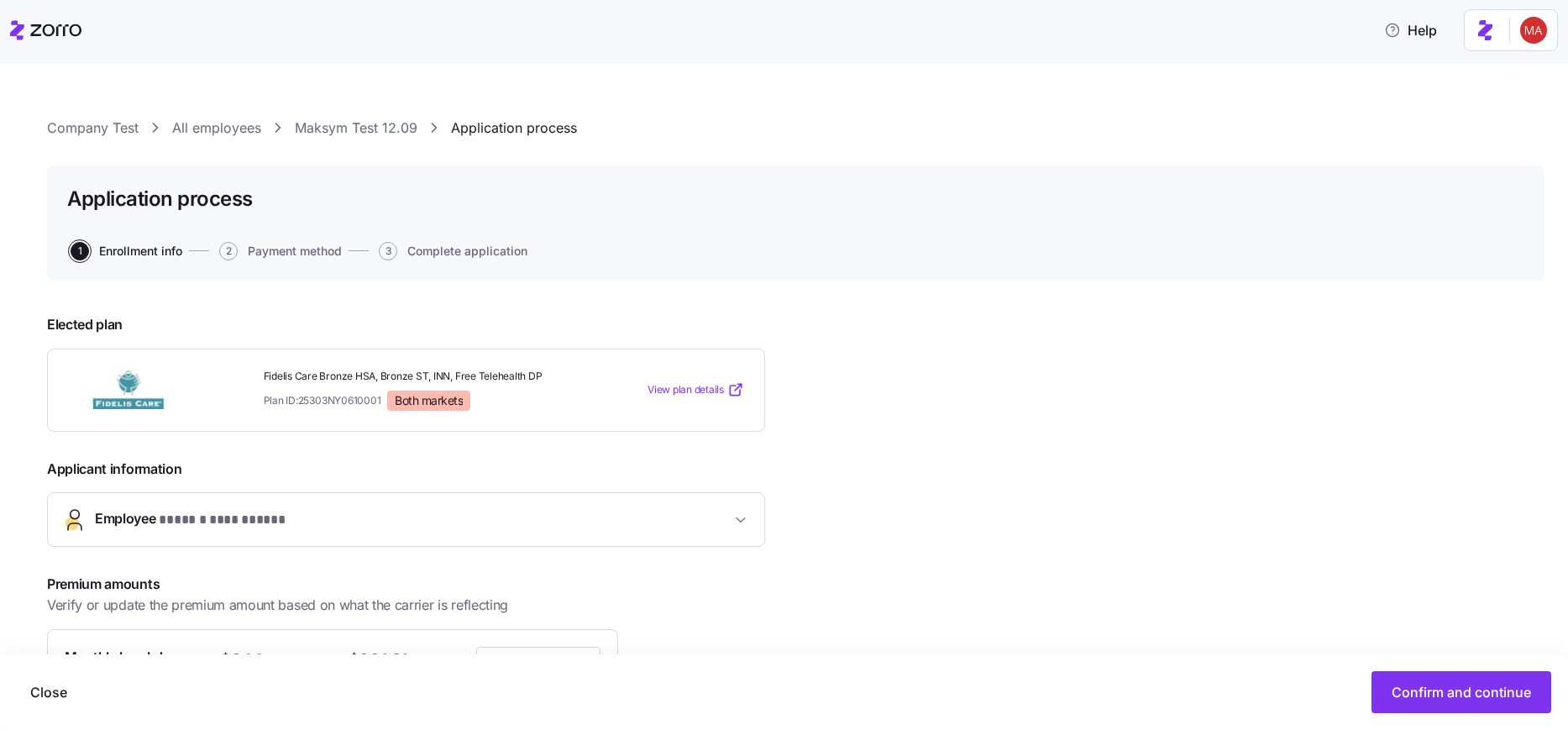
scroll to position [214, 0]
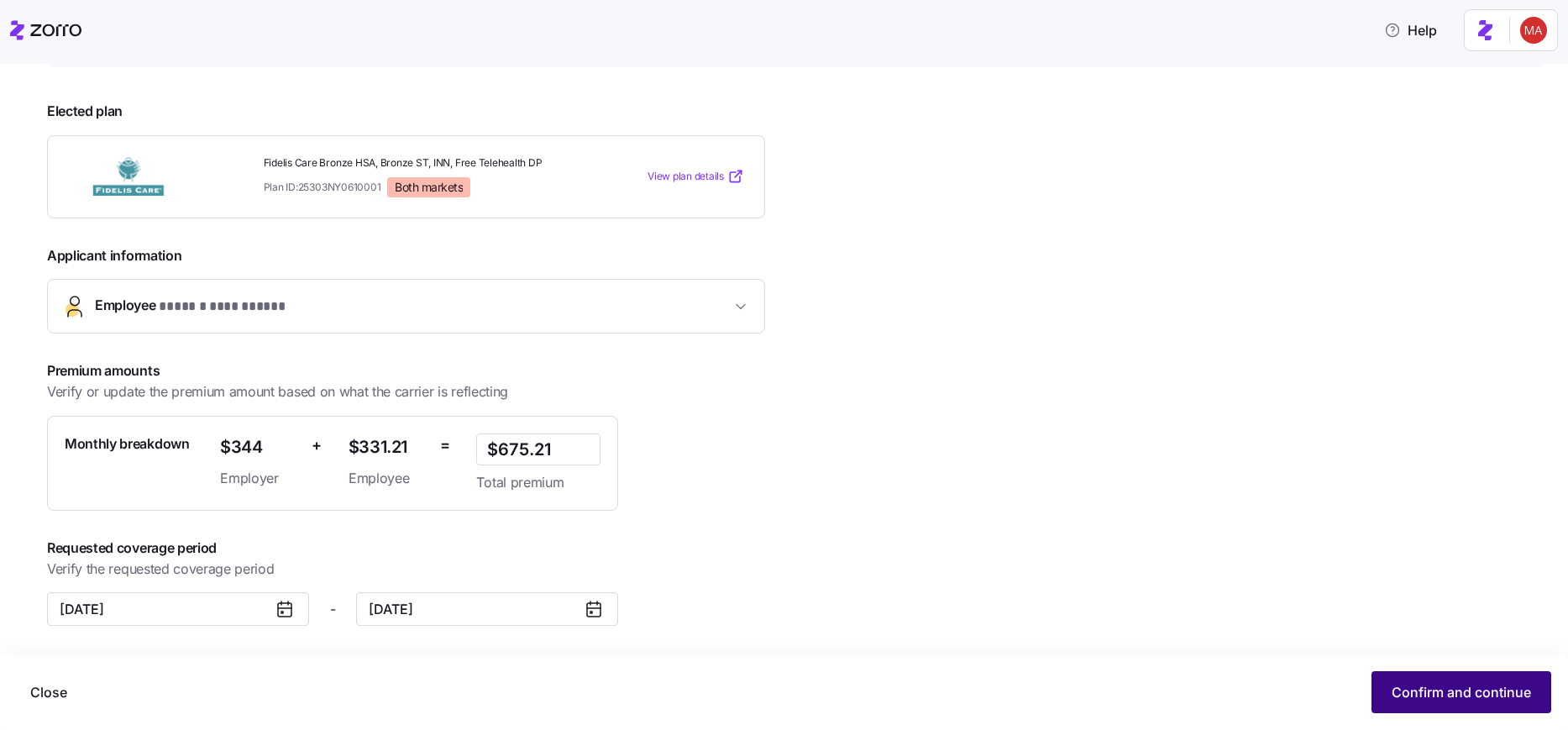
click at [1413, 683] on span "Confirm and continue" at bounding box center [1462, 692] width 140 height 20
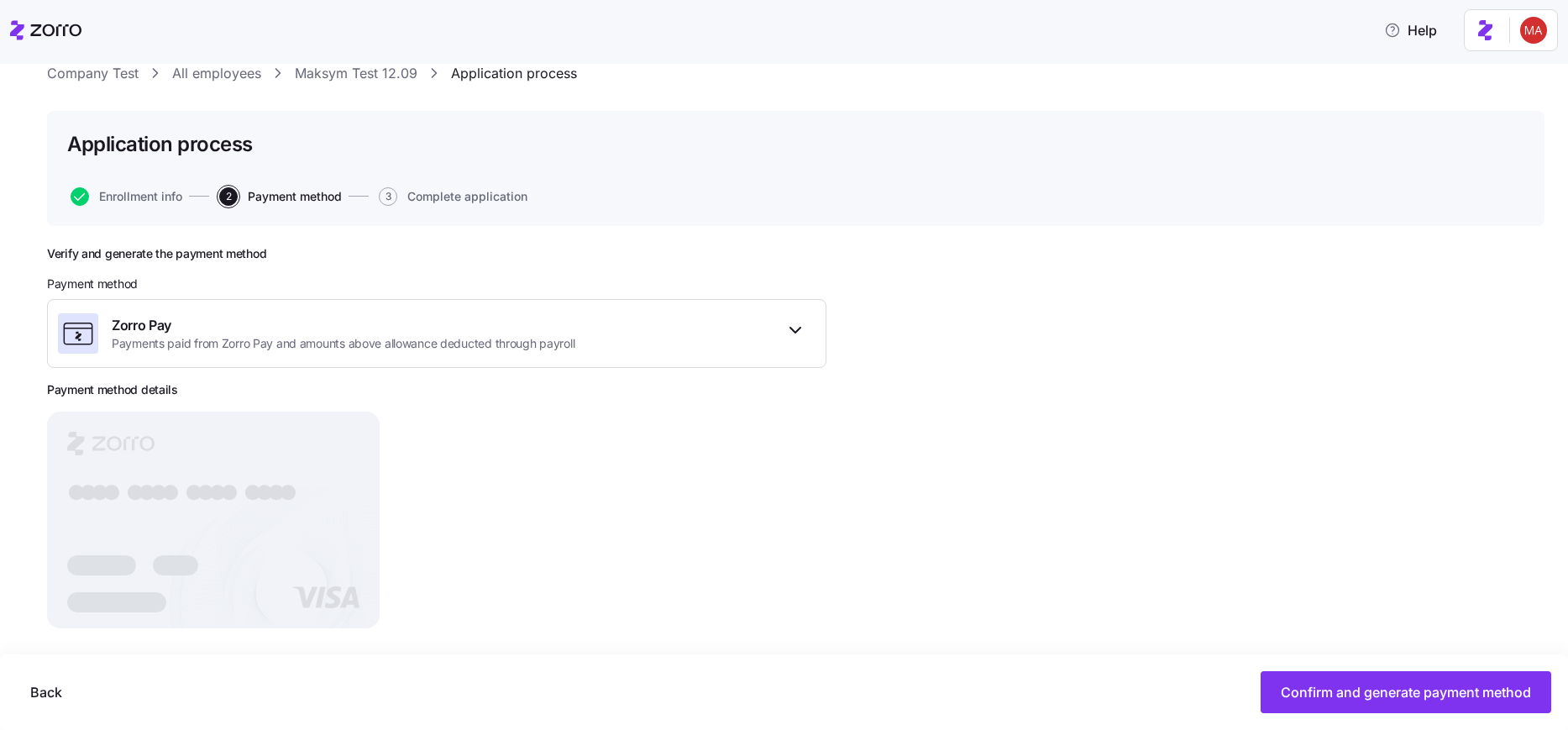
scroll to position [71, 0]
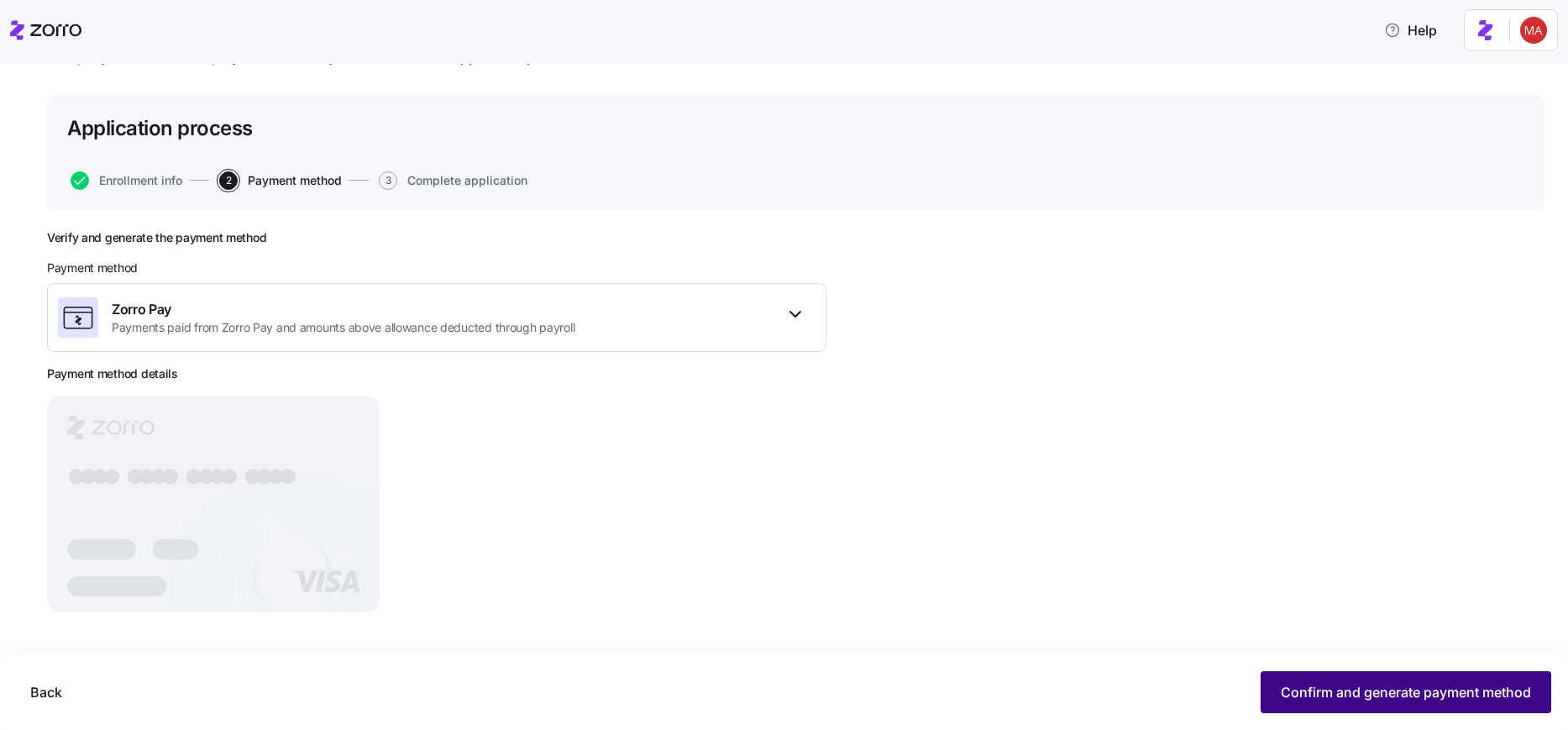
click at [1315, 694] on span "Confirm and generate payment method" at bounding box center [1405, 692] width 250 height 20
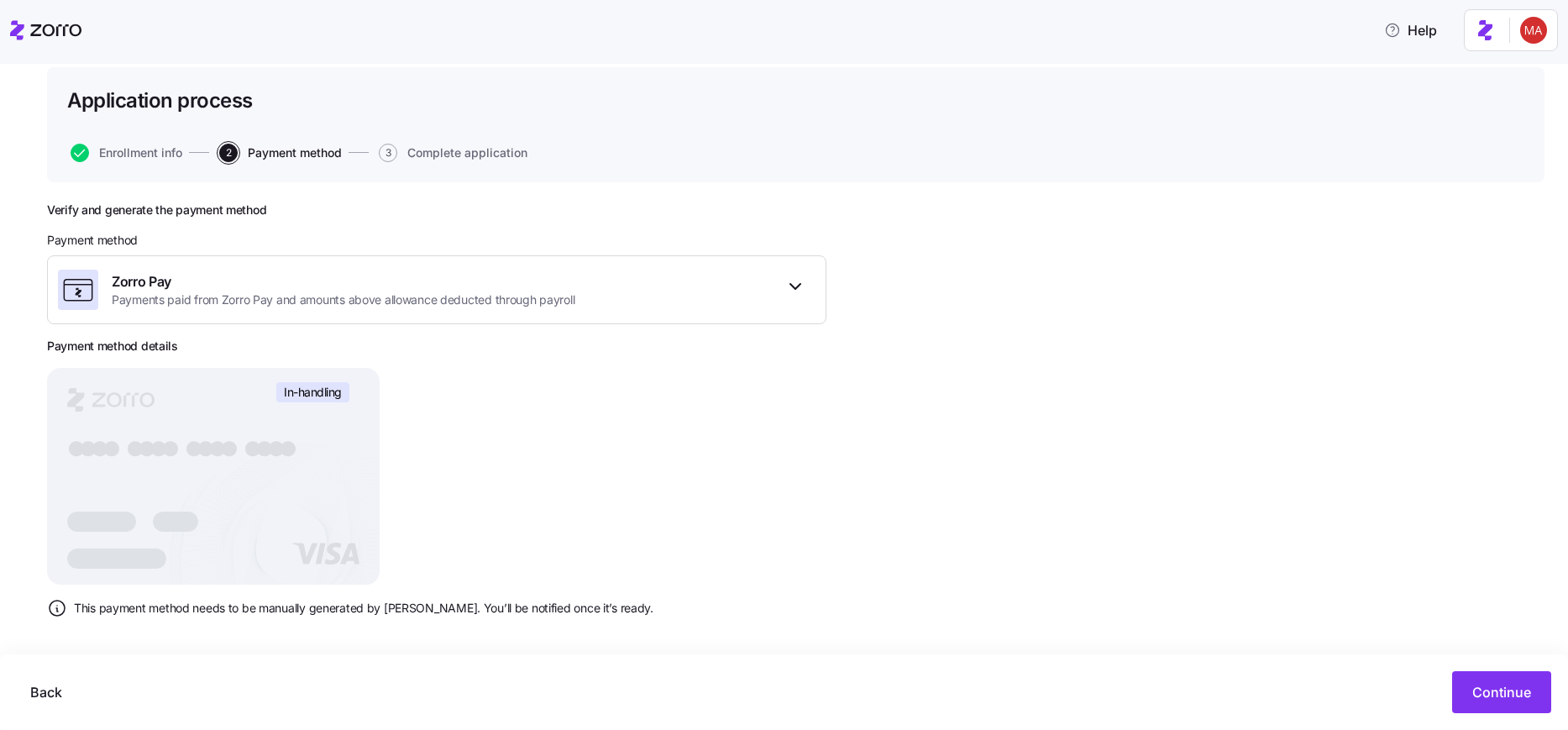
scroll to position [104, 0]
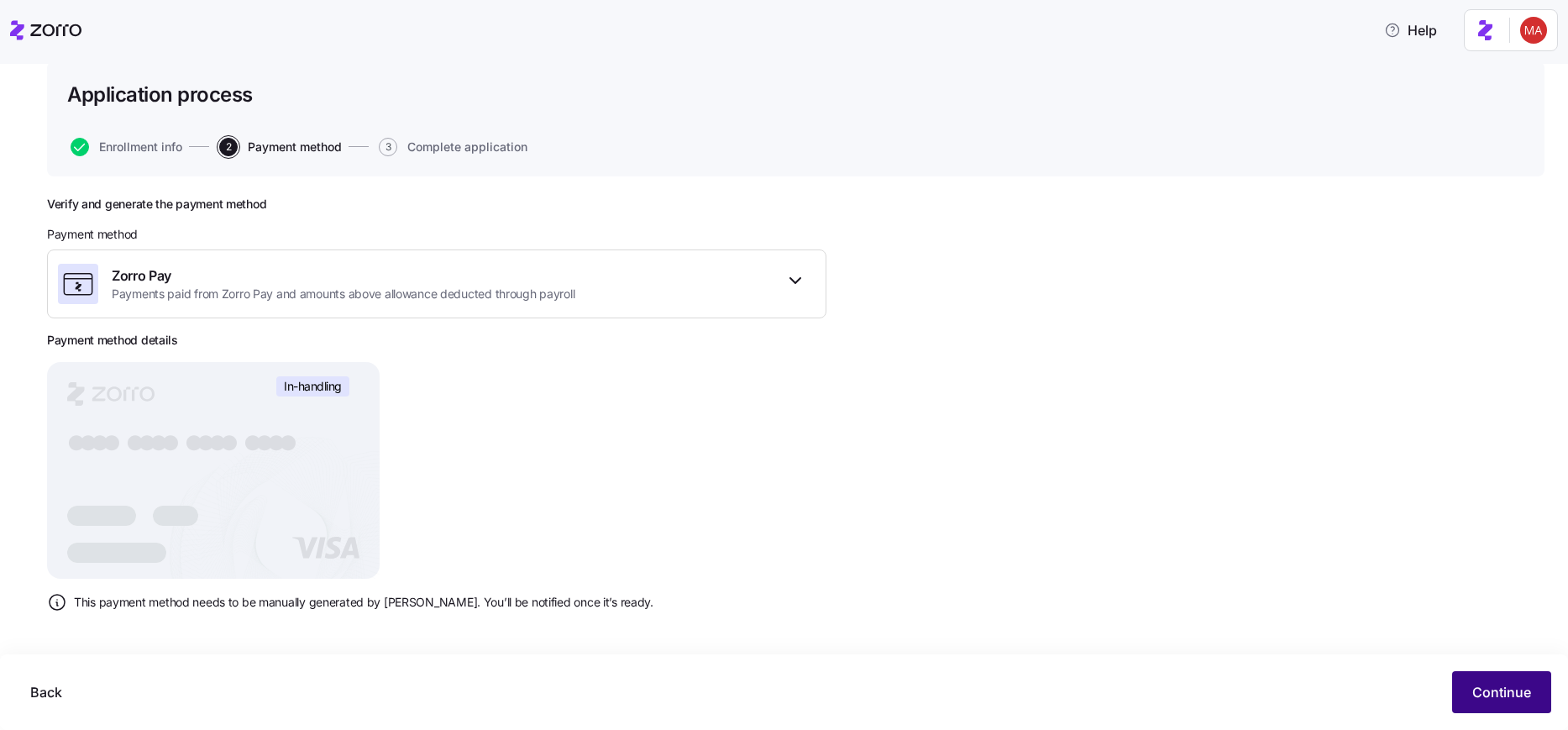
click at [1478, 698] on span "Continue" at bounding box center [1501, 692] width 58 height 20
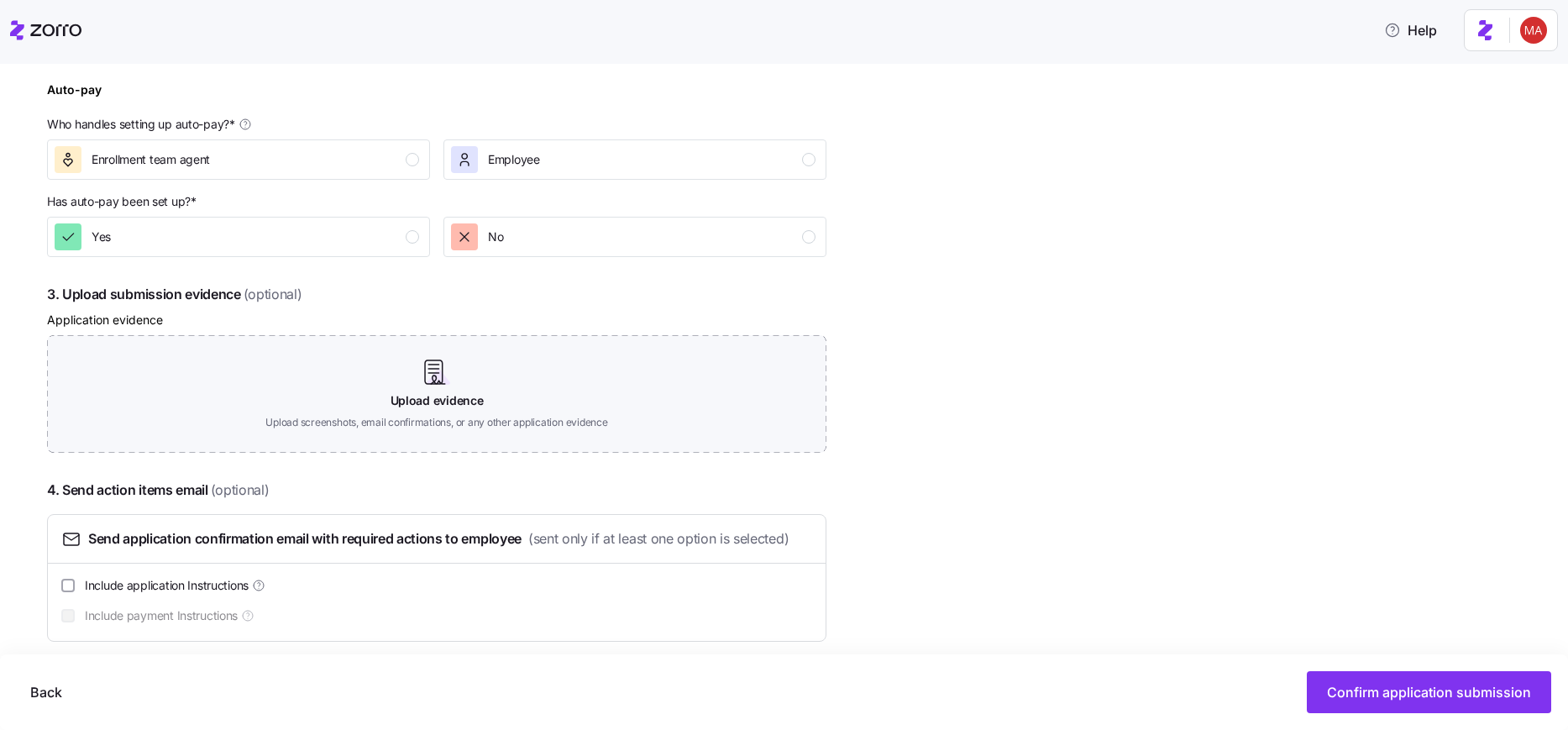
scroll to position [741, 0]
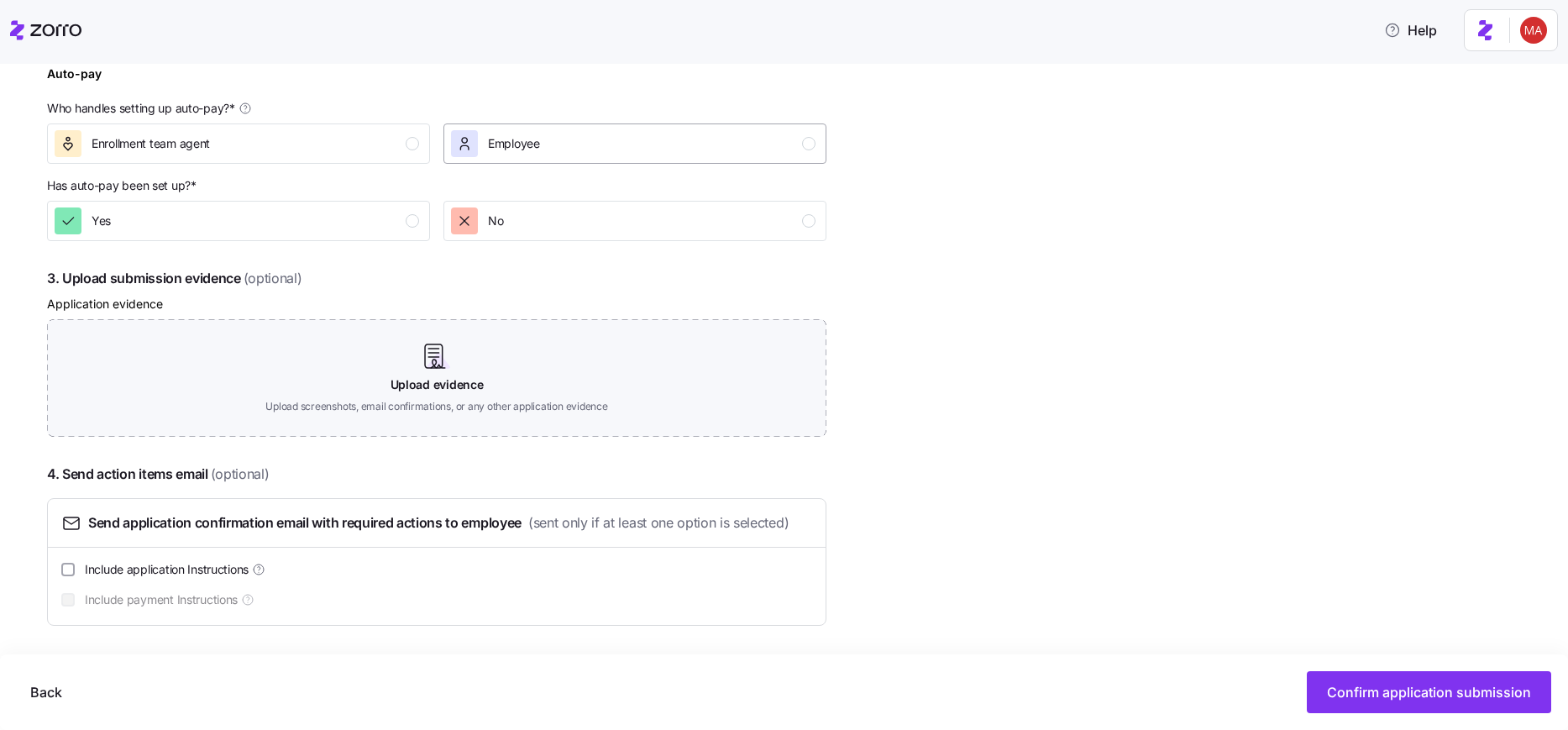
click at [493, 141] on span "Employee" at bounding box center [514, 144] width 52 height 17
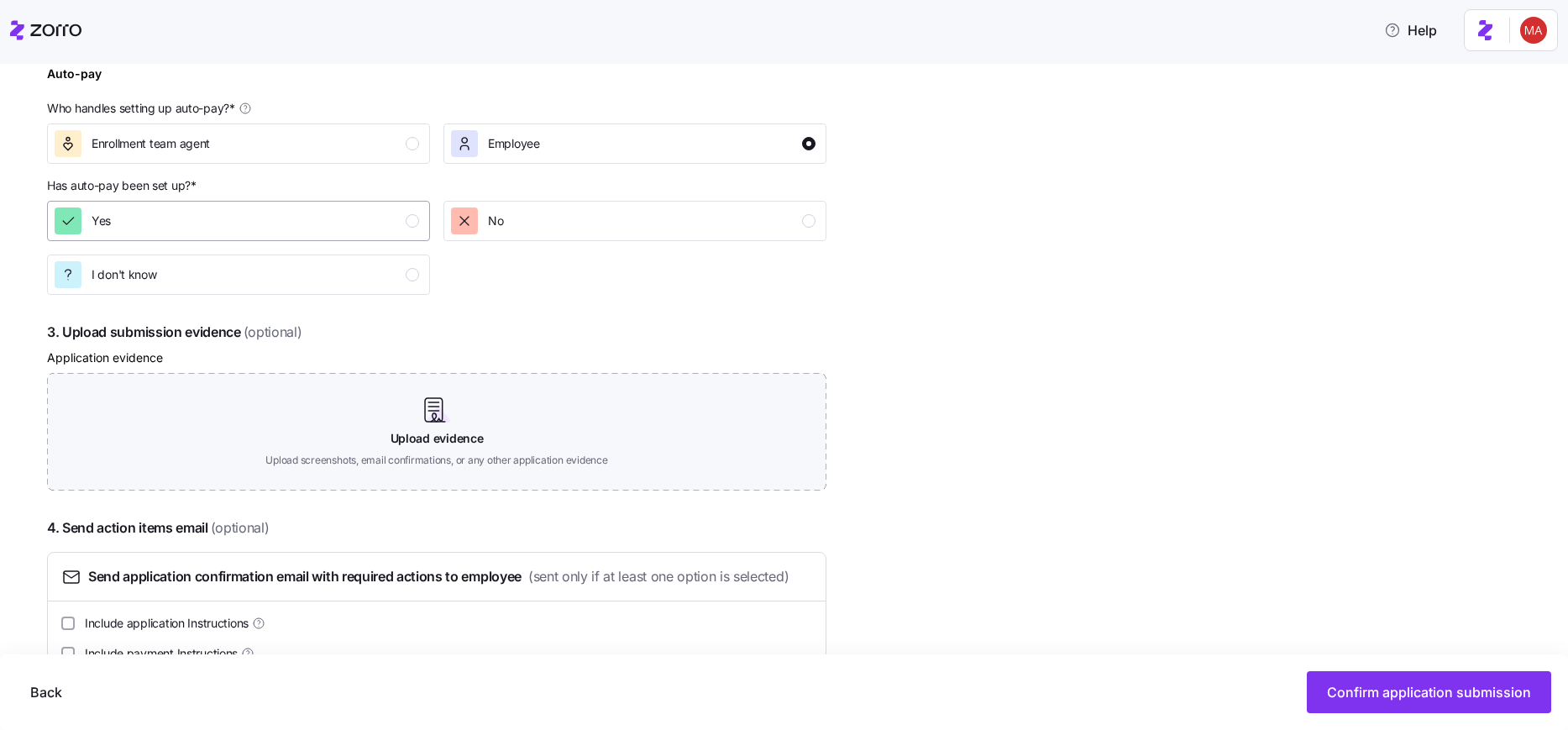
click at [333, 220] on div "Yes" at bounding box center [237, 221] width 365 height 27
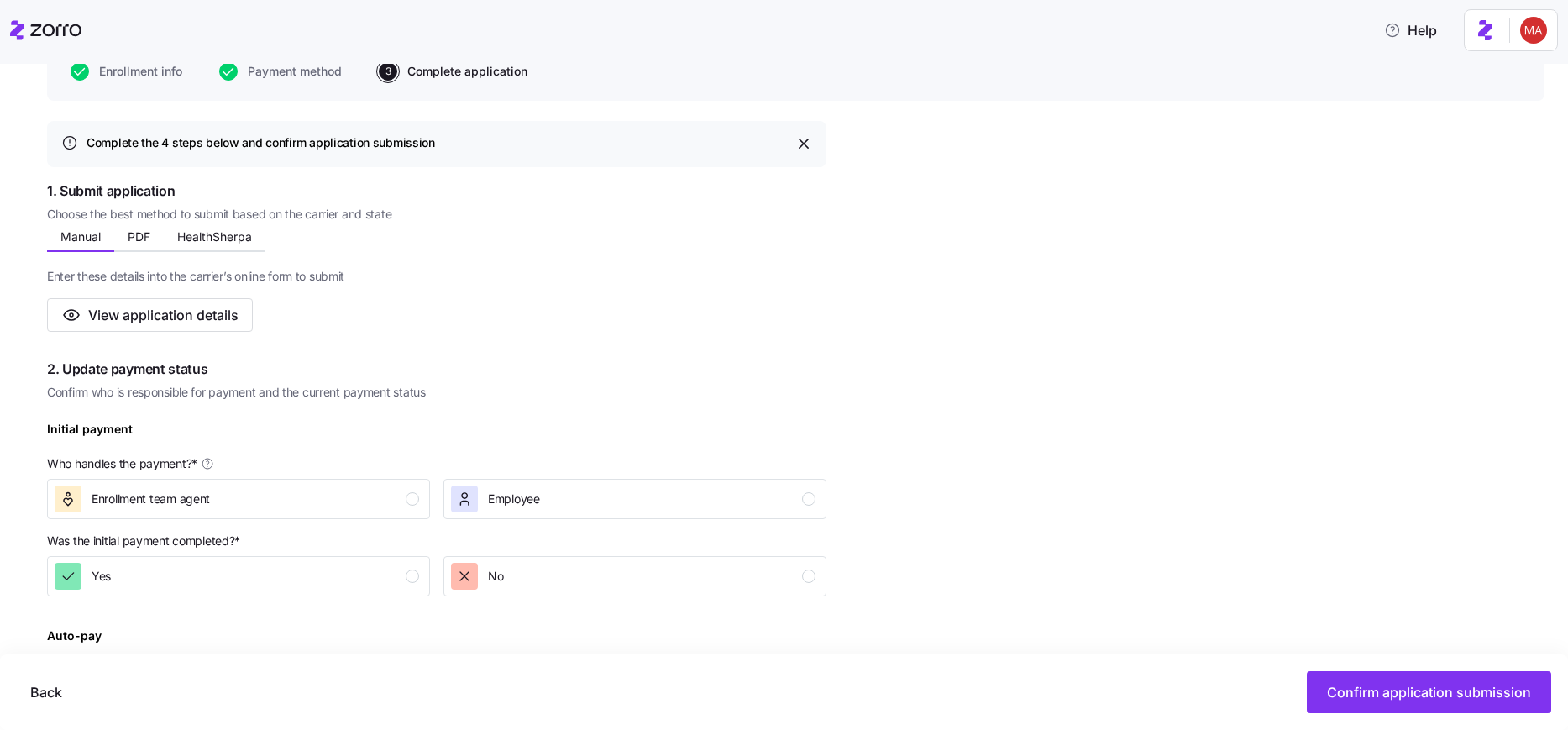
scroll to position [0, 0]
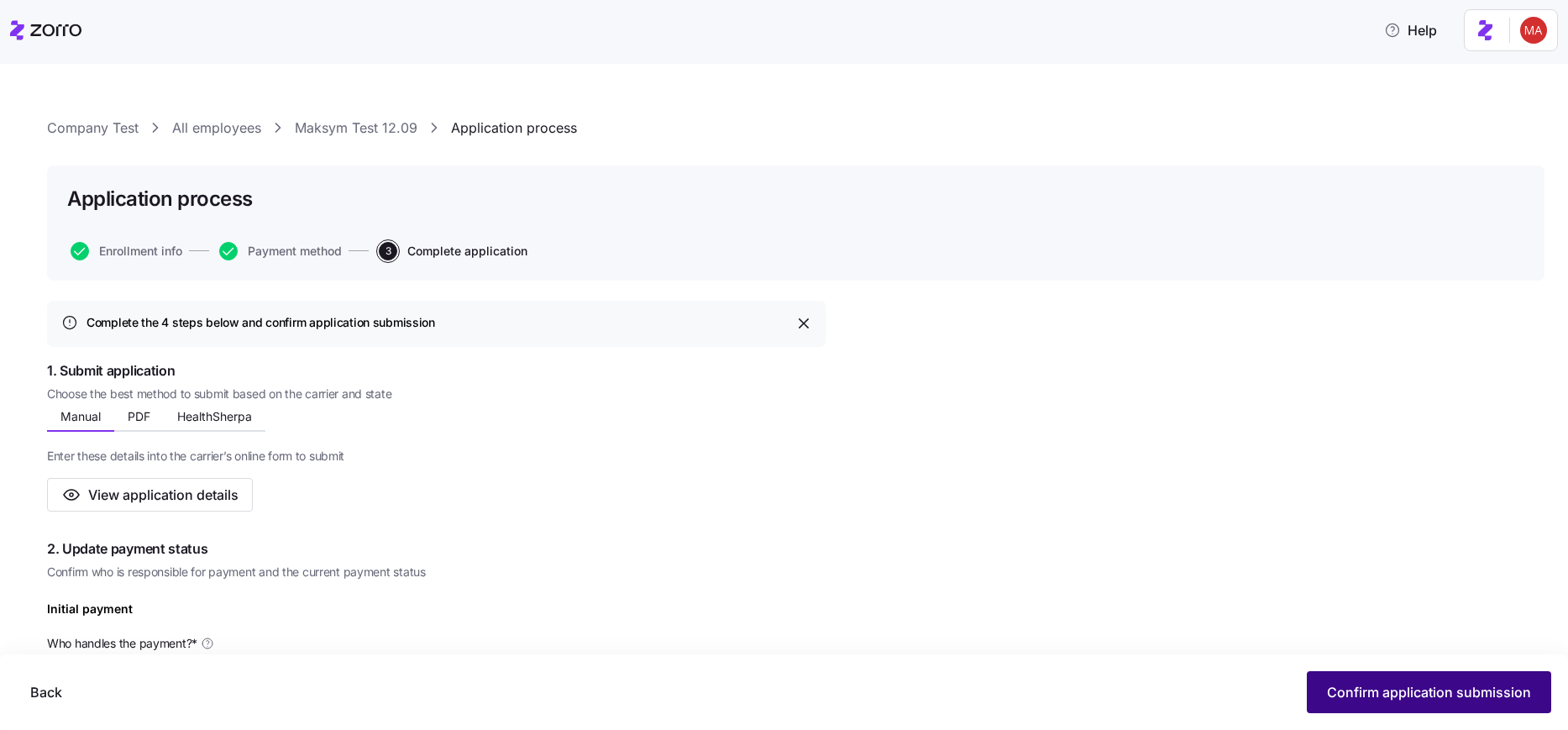
click at [1407, 678] on button "Confirm application submission" at bounding box center [1429, 693] width 244 height 42
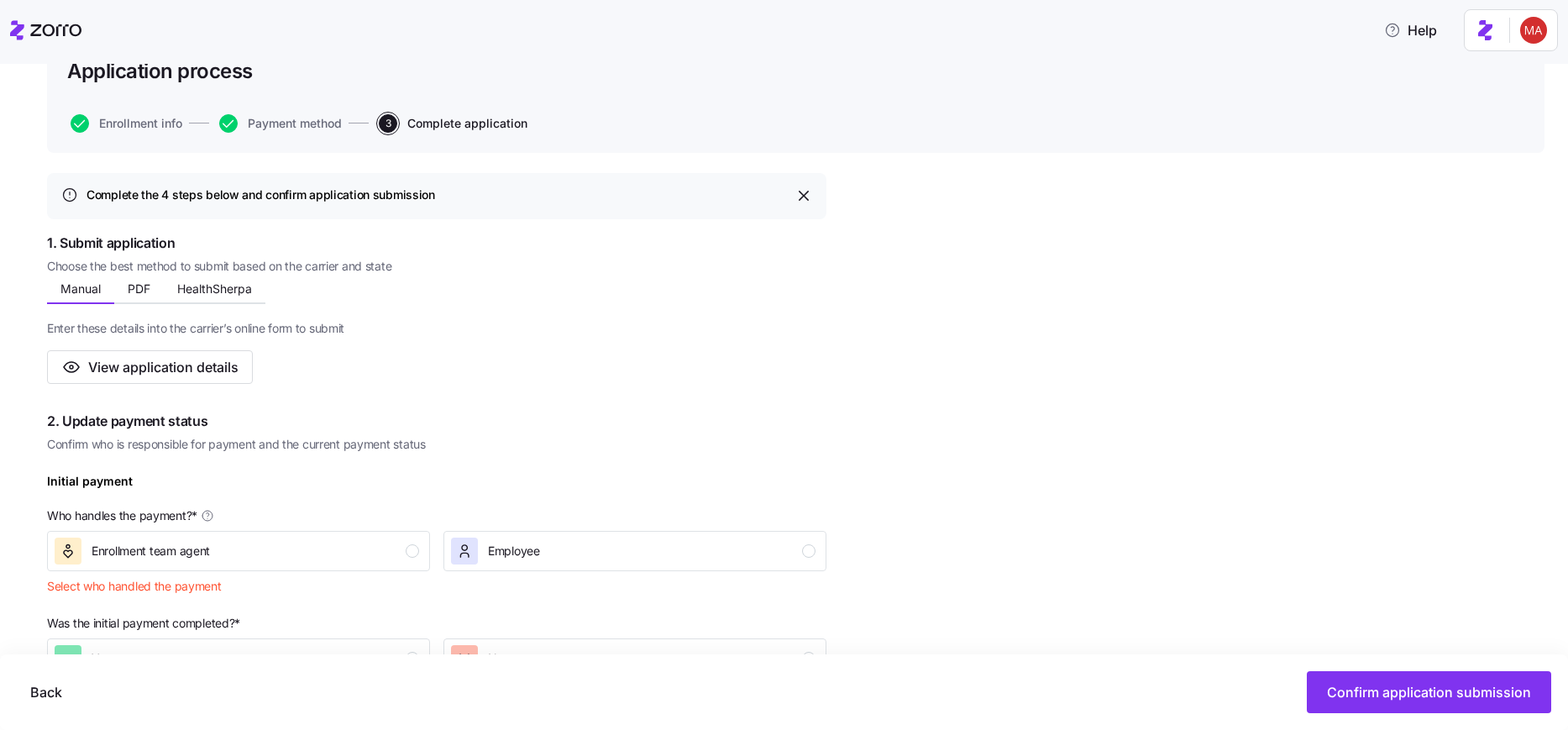
scroll to position [303, 0]
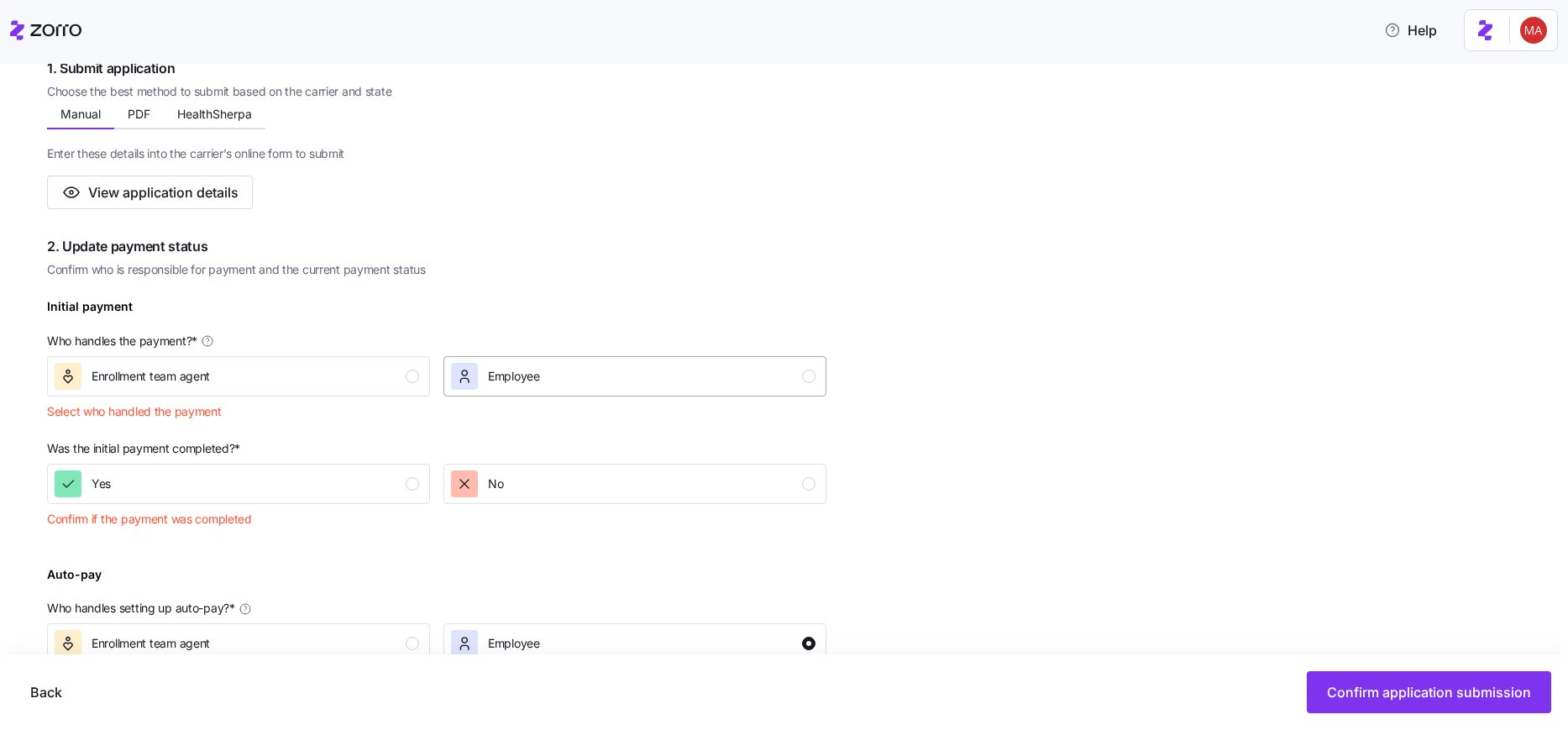
click at [543, 396] on button "Employee" at bounding box center [635, 376] width 383 height 40
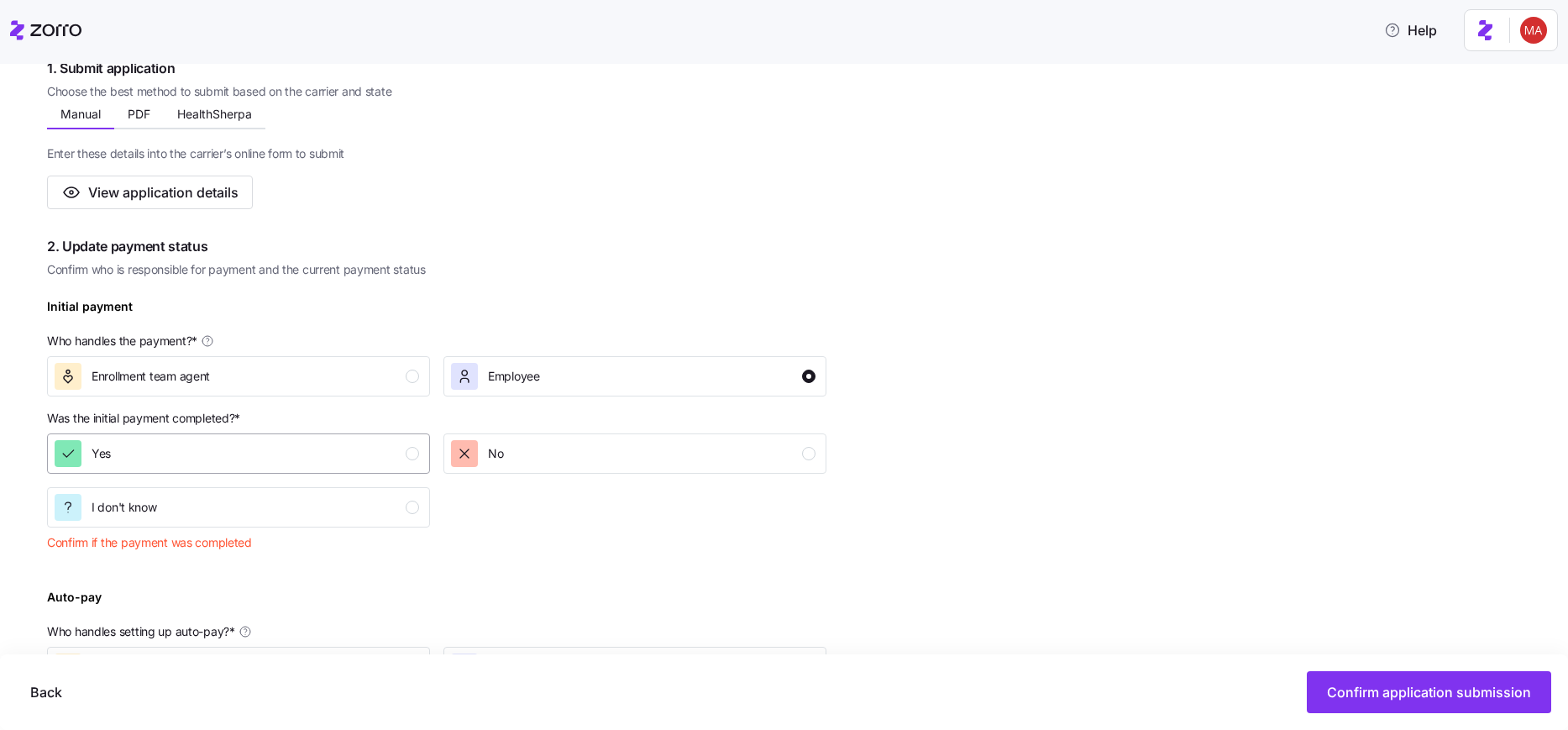
click at [394, 448] on div "Yes" at bounding box center [237, 454] width 365 height 27
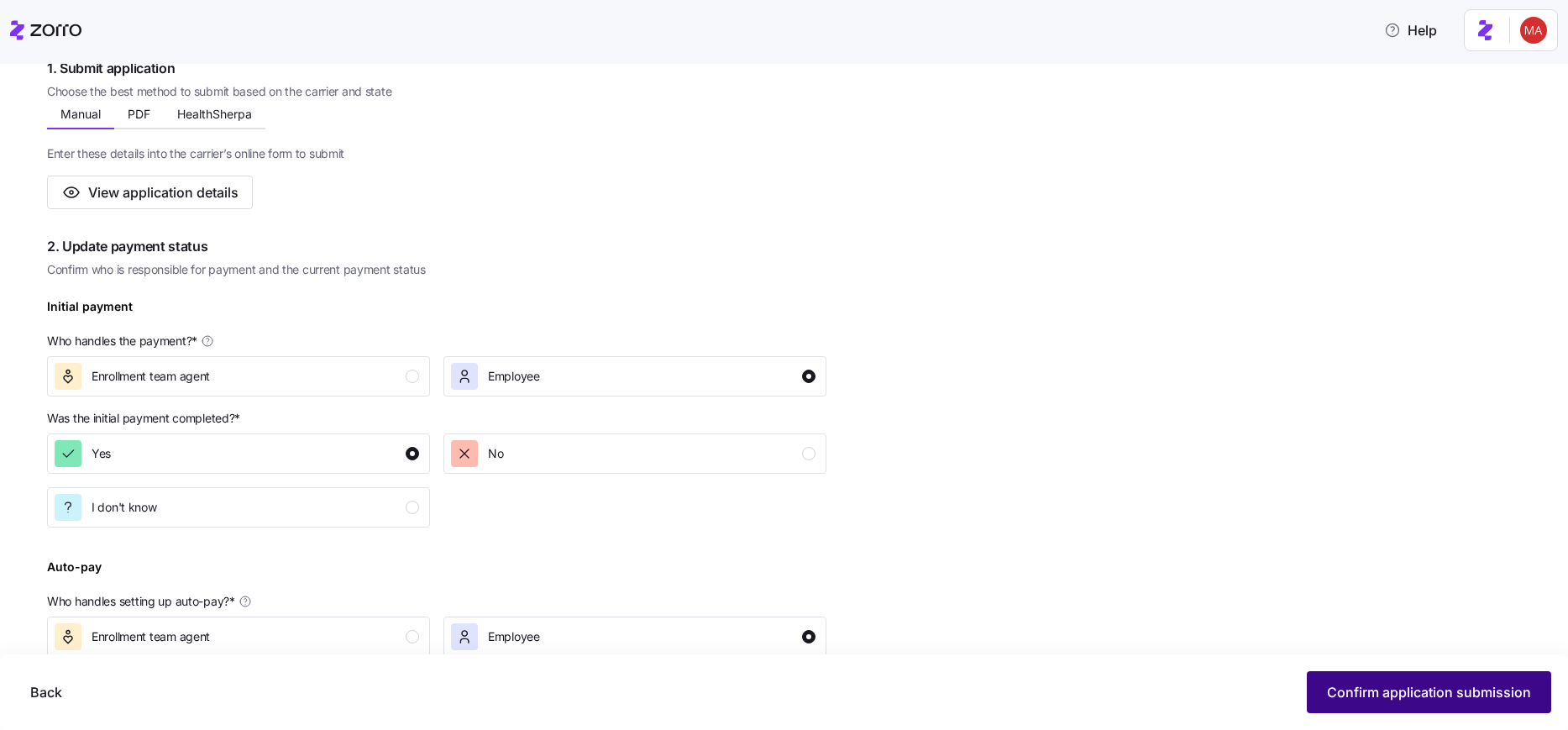
click at [1426, 707] on button "Confirm application submission" at bounding box center [1429, 693] width 244 height 42
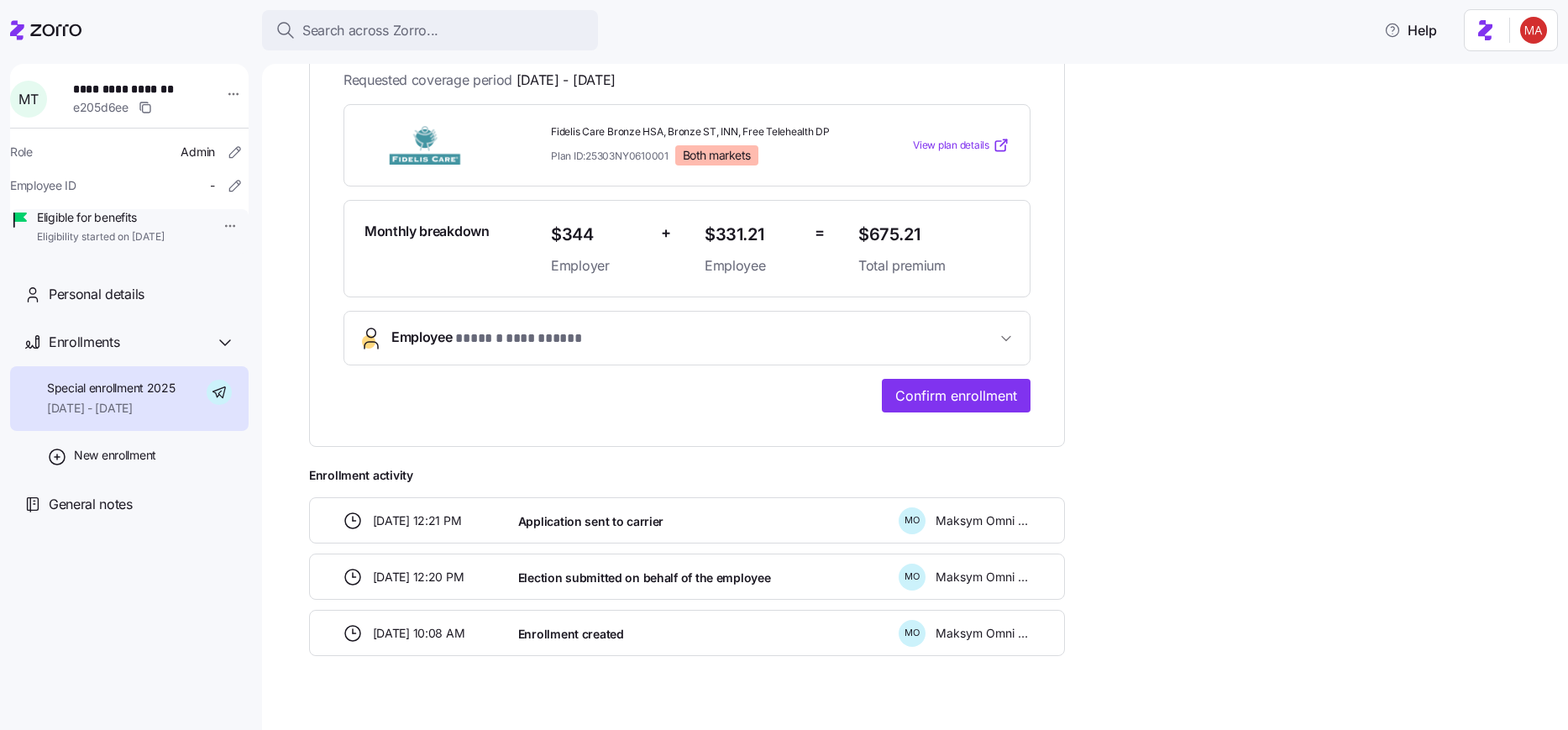
scroll to position [403, 0]
click at [953, 396] on span "Confirm enrollment" at bounding box center [956, 394] width 122 height 20
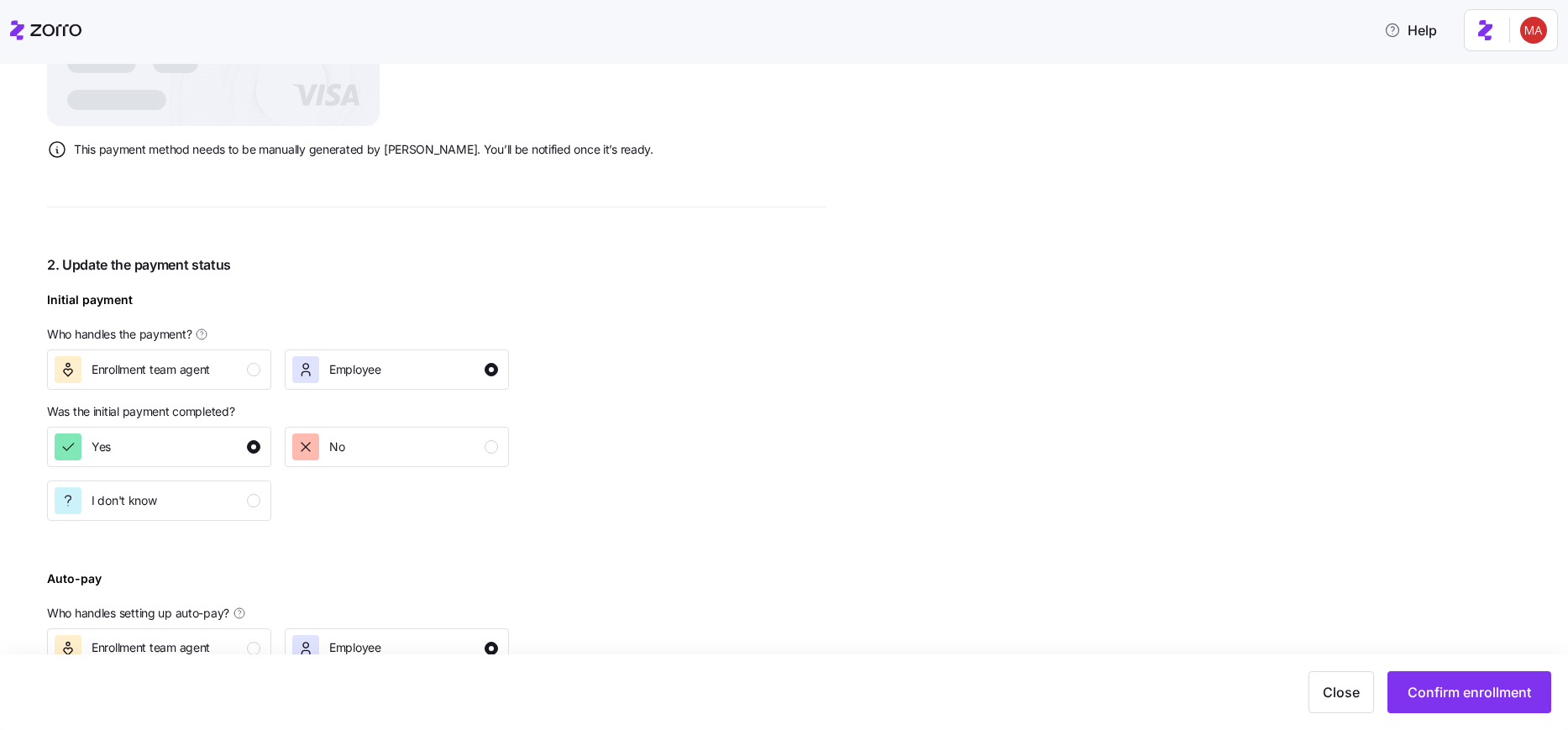
scroll to position [605, 0]
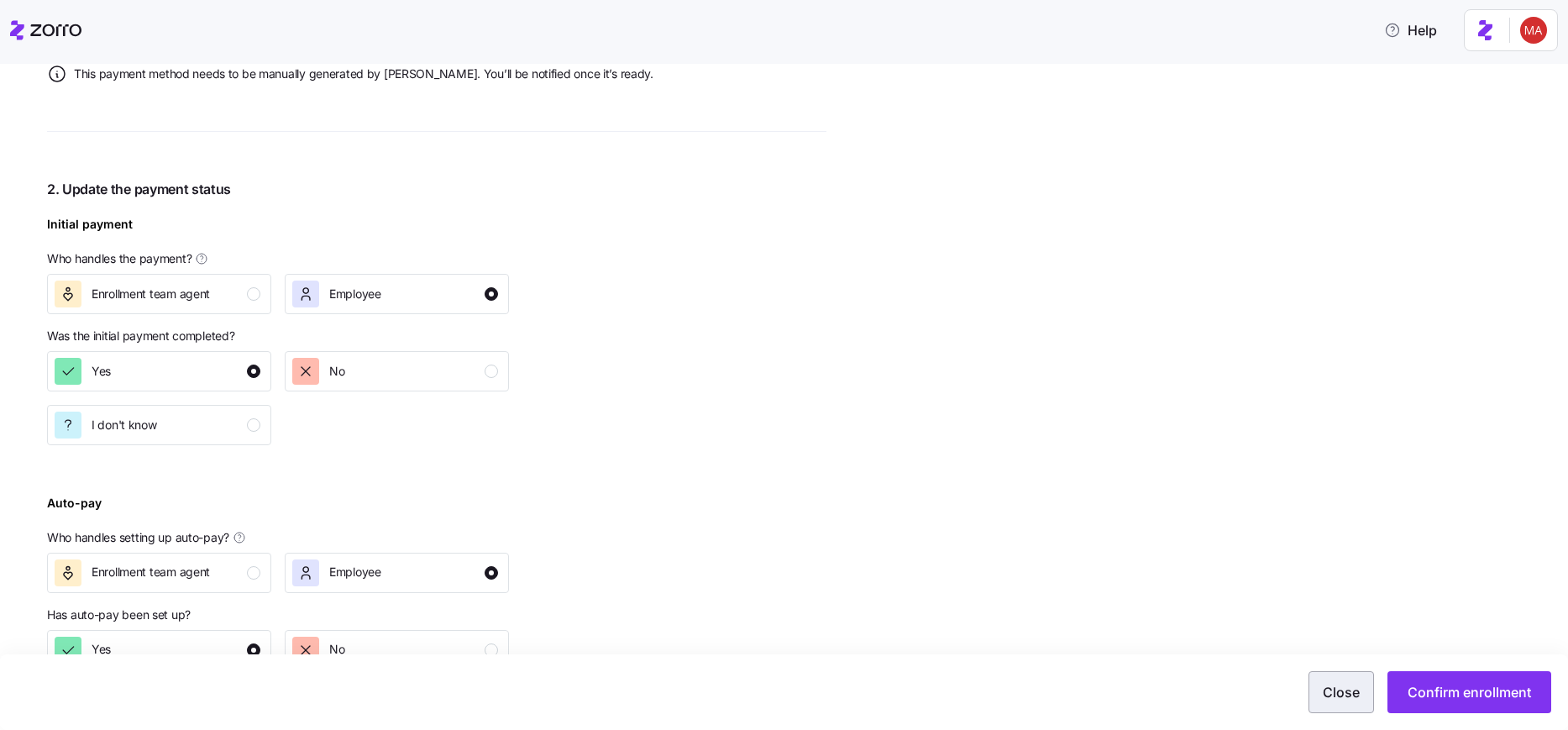
click at [1456, 705] on button "Confirm enrollment" at bounding box center [1469, 693] width 164 height 42
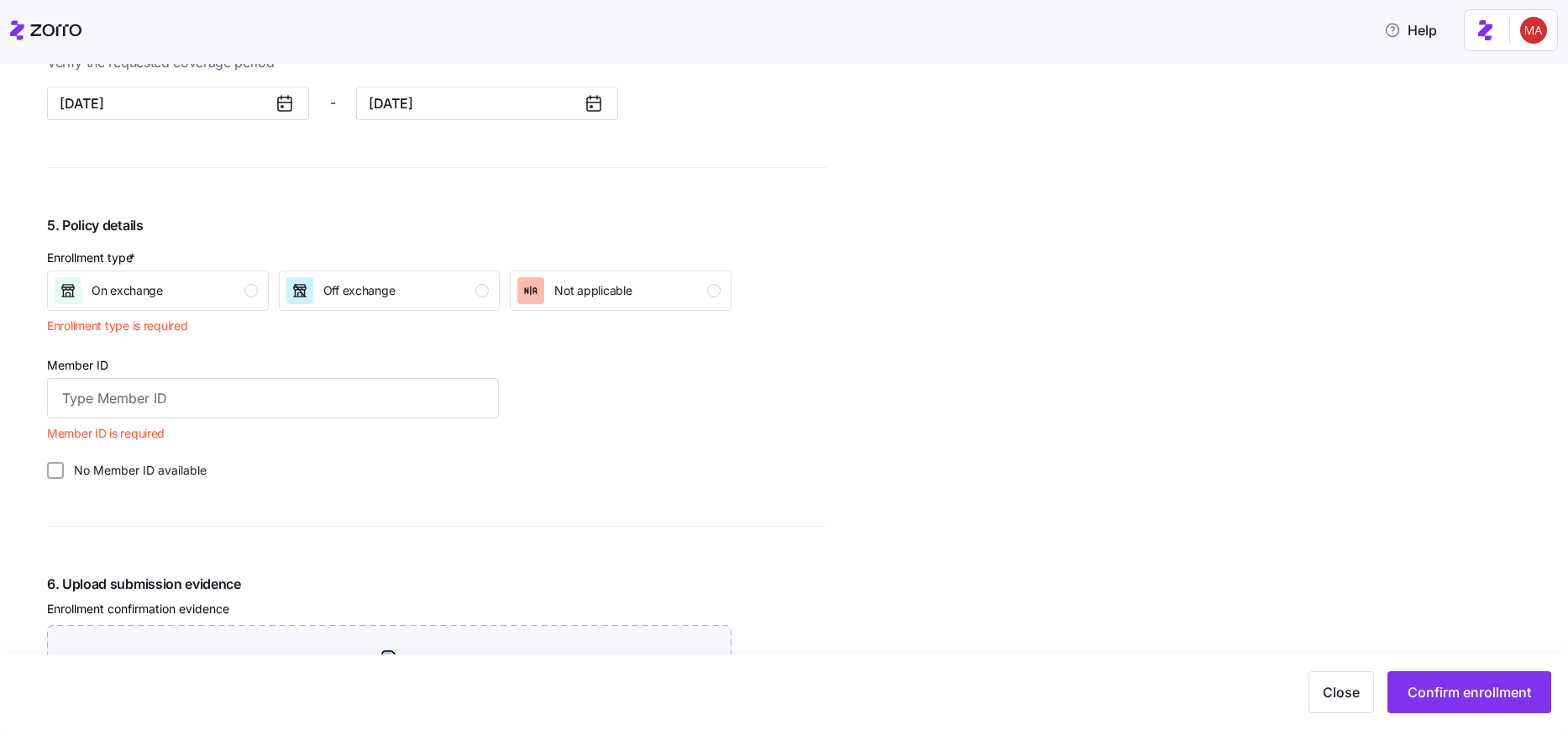
scroll to position [1714, 0]
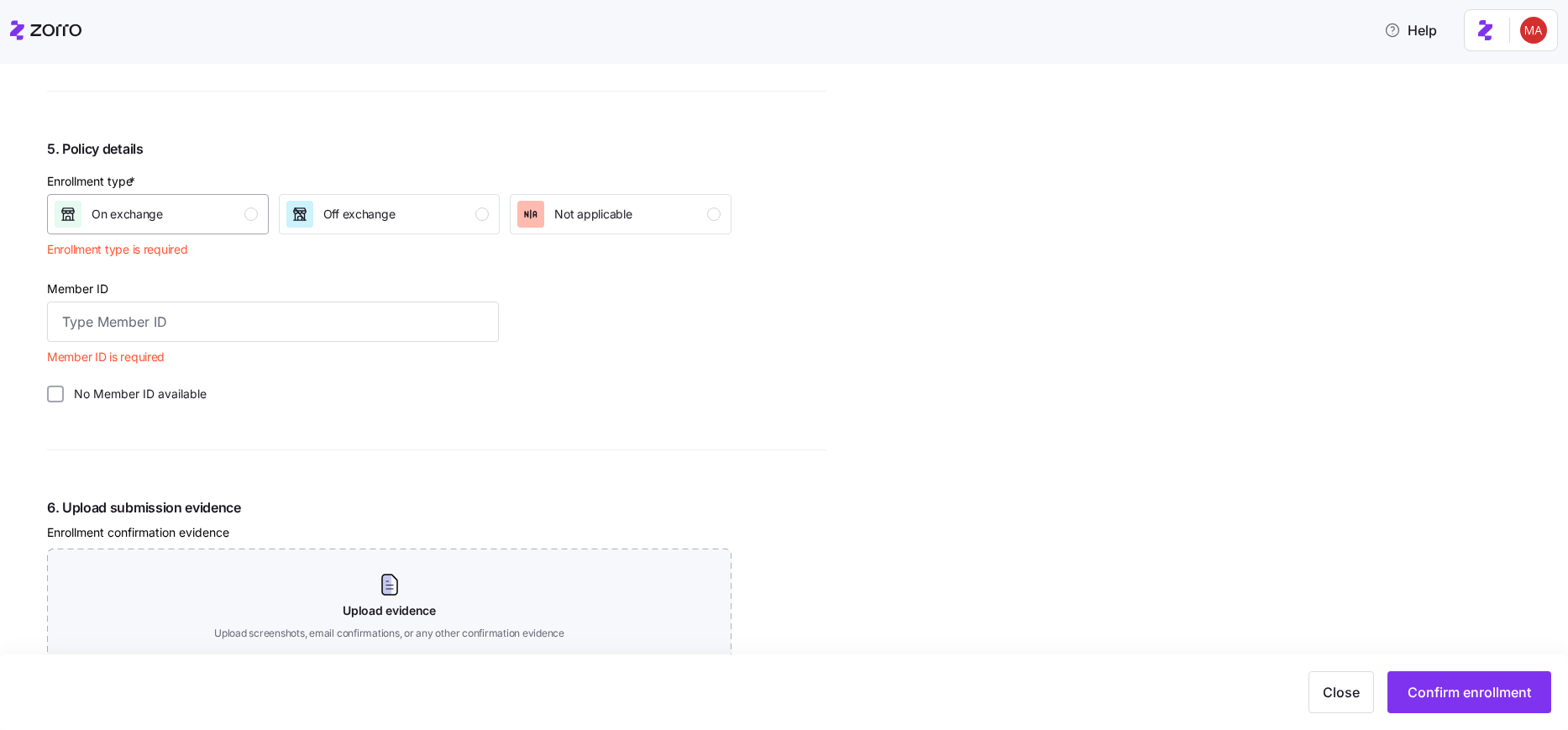
click at [209, 225] on div "On exchange" at bounding box center [156, 215] width 203 height 27
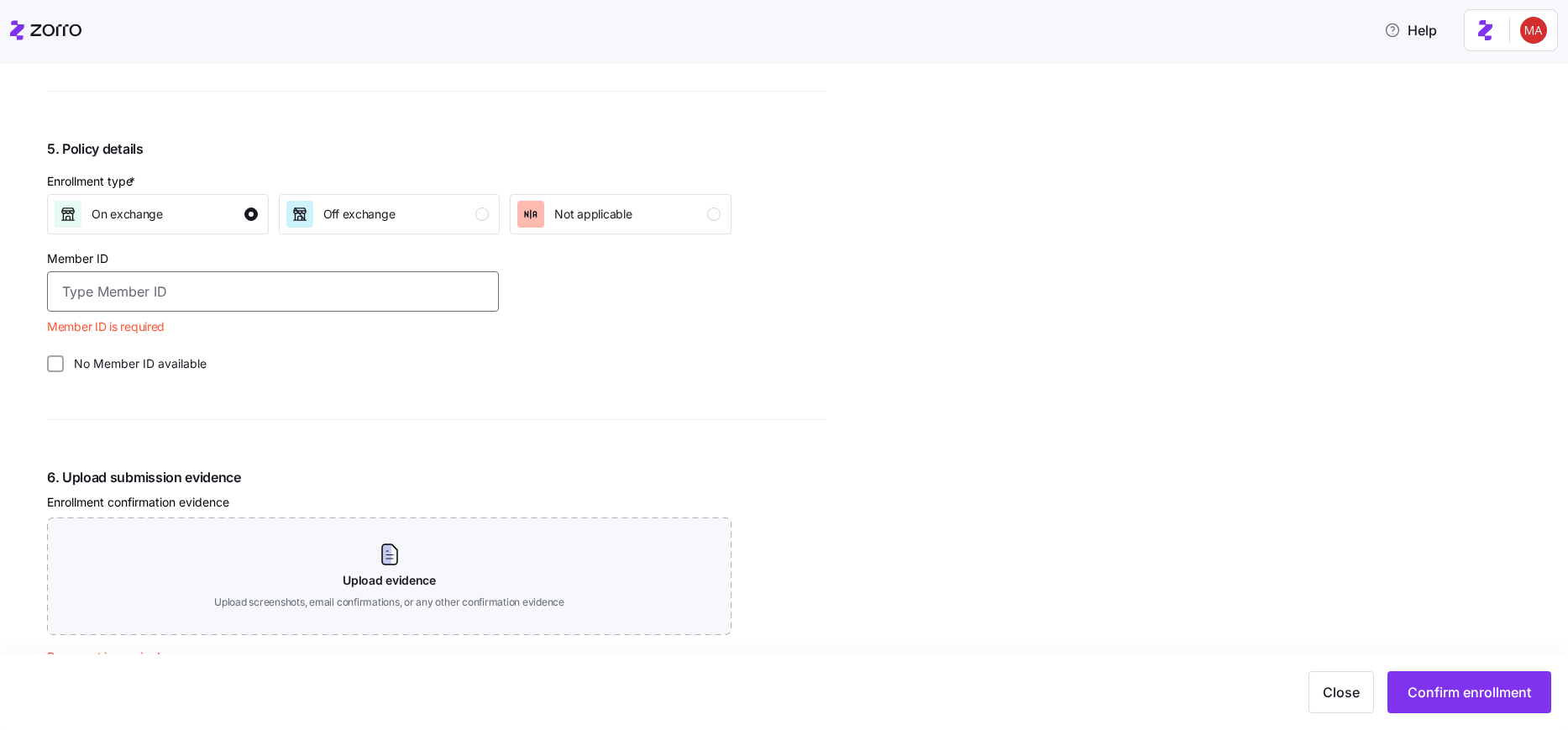
click at [153, 288] on input "Member ID" at bounding box center [273, 291] width 452 height 40
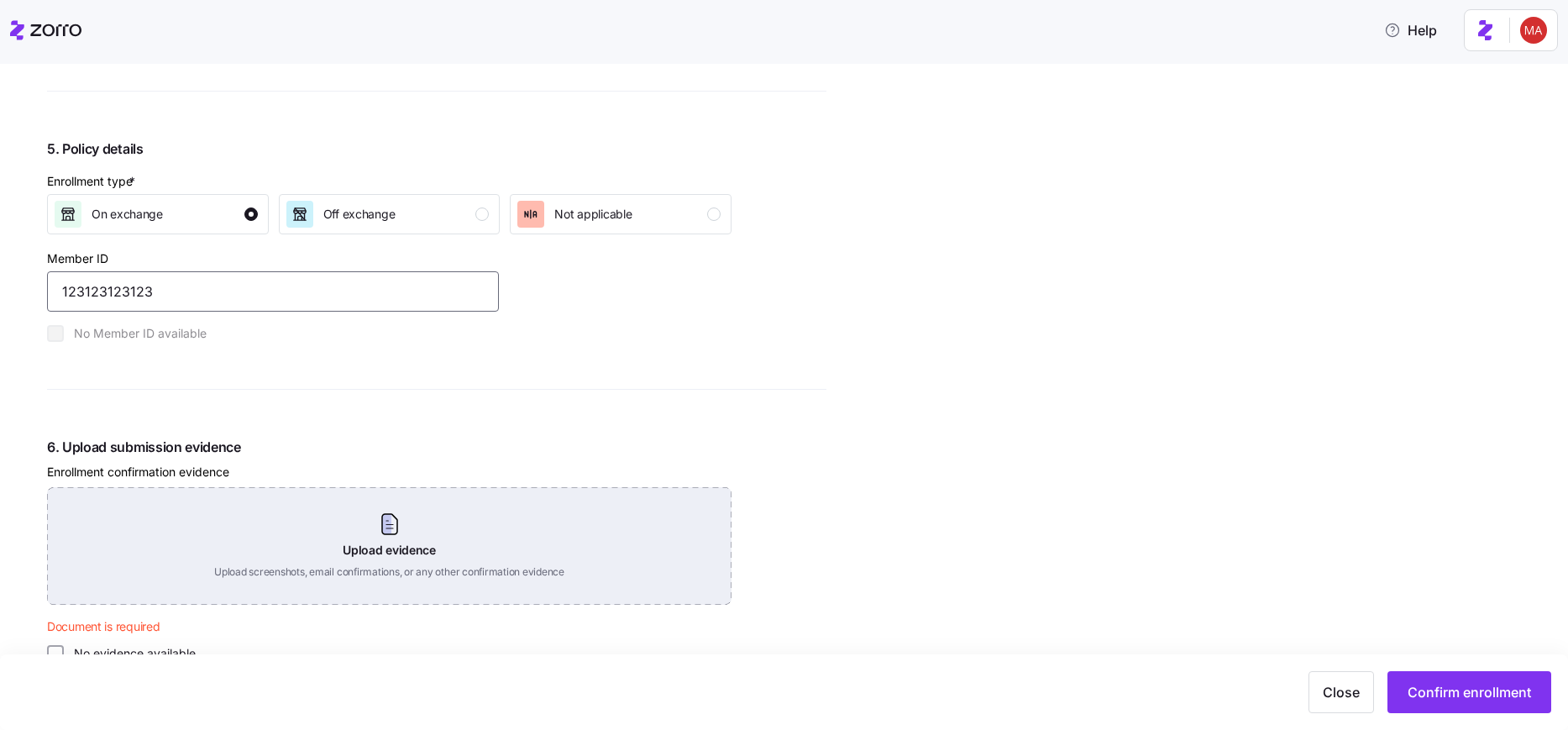
type input "123123123123"
click at [188, 510] on div "Upload evidence Upload screenshots, email confirmations, or any other confirmat…" at bounding box center [389, 546] width 685 height 118
type input "C:\fakepath\employerName allowance All states 2025-08-13T16_21_45.000Z.csv"
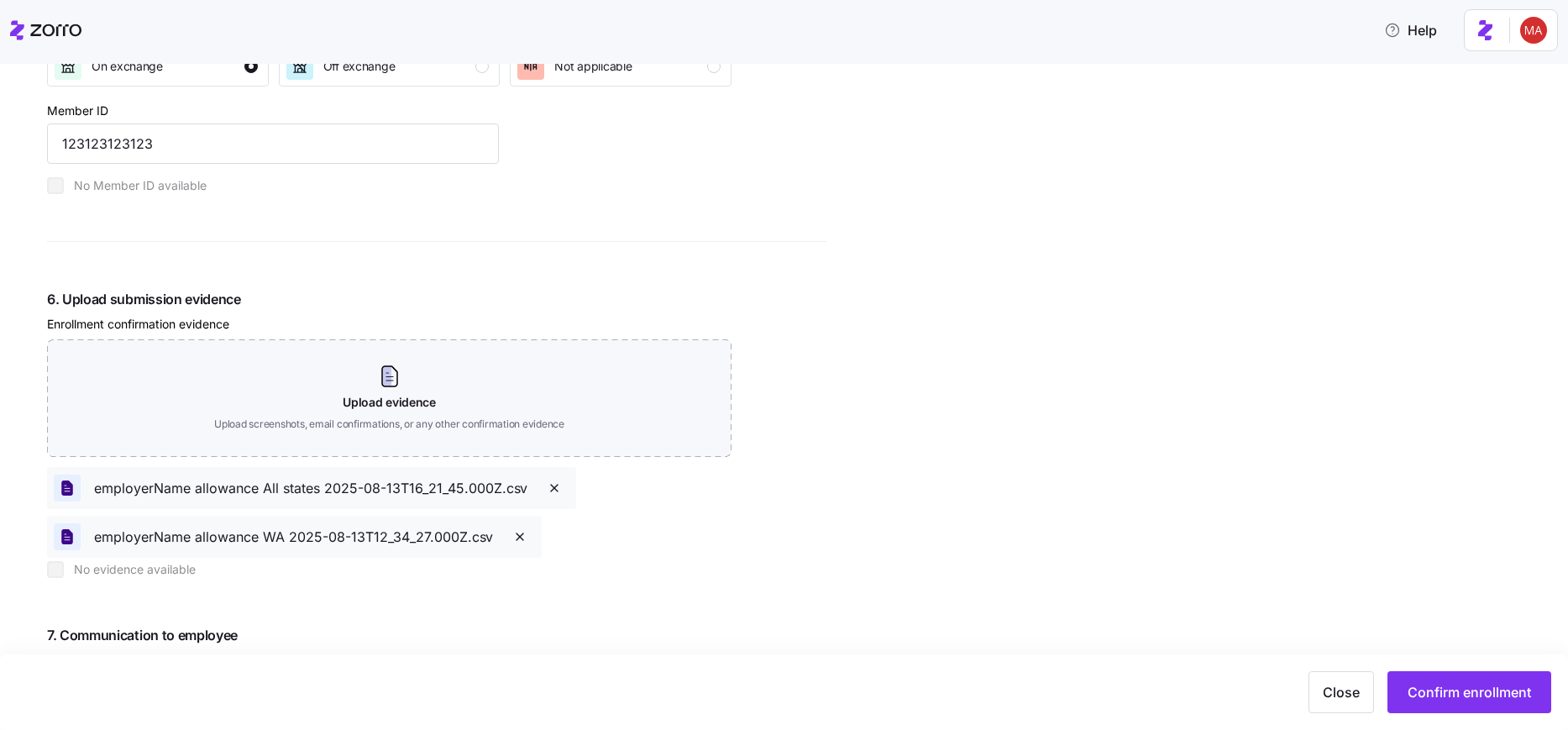
scroll to position [1998, 0]
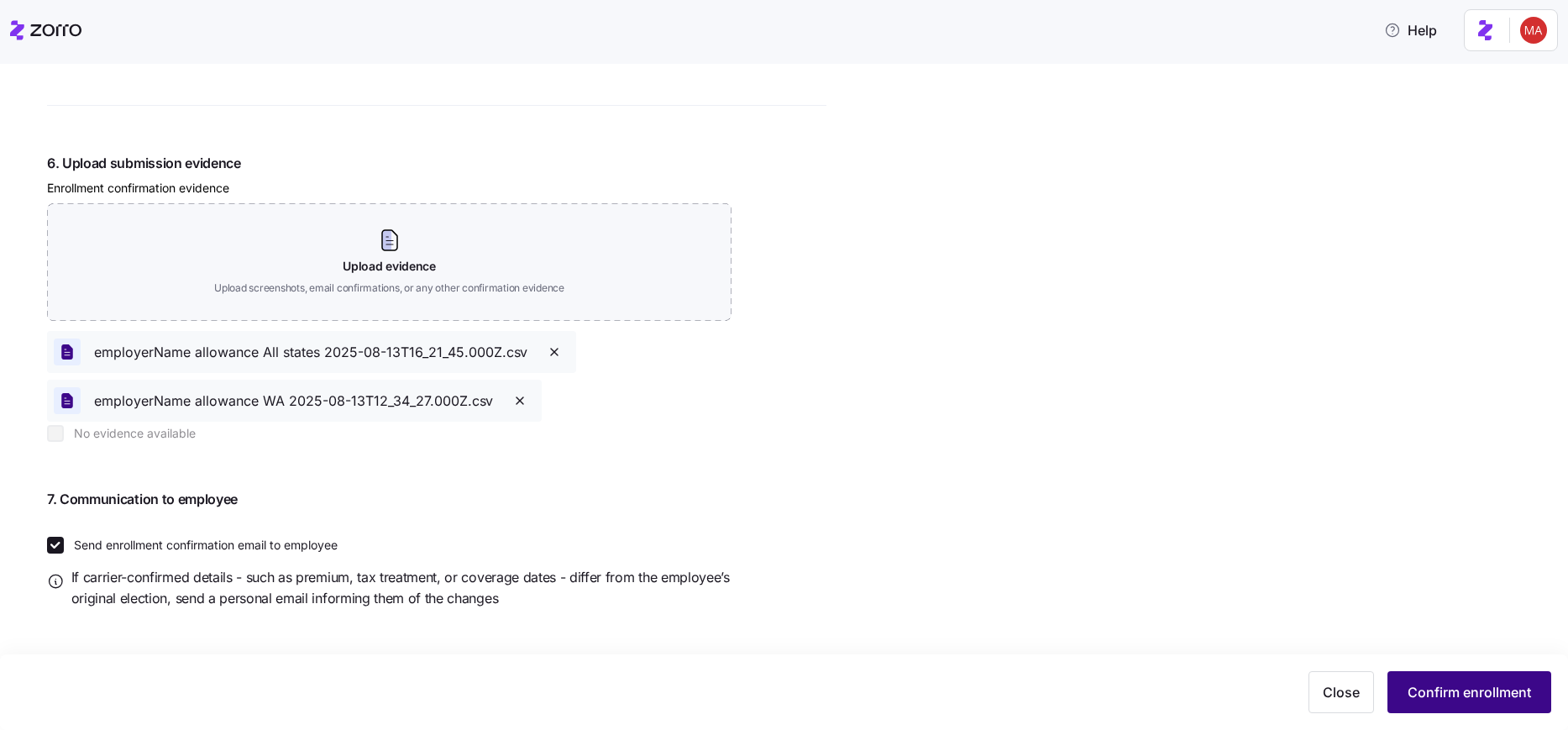
click at [1440, 698] on span "Confirm enrollment" at bounding box center [1469, 692] width 124 height 20
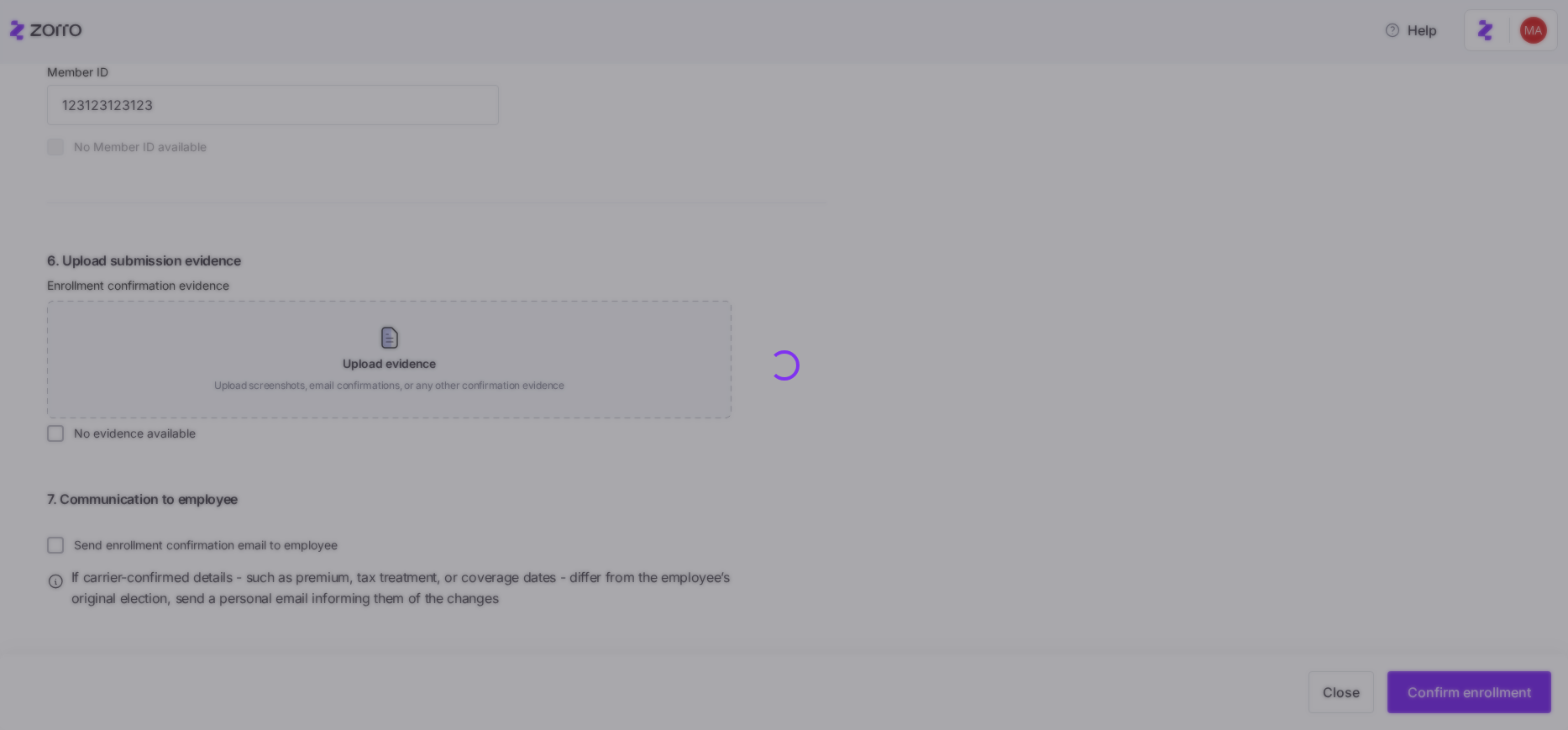
checkbox input "false"
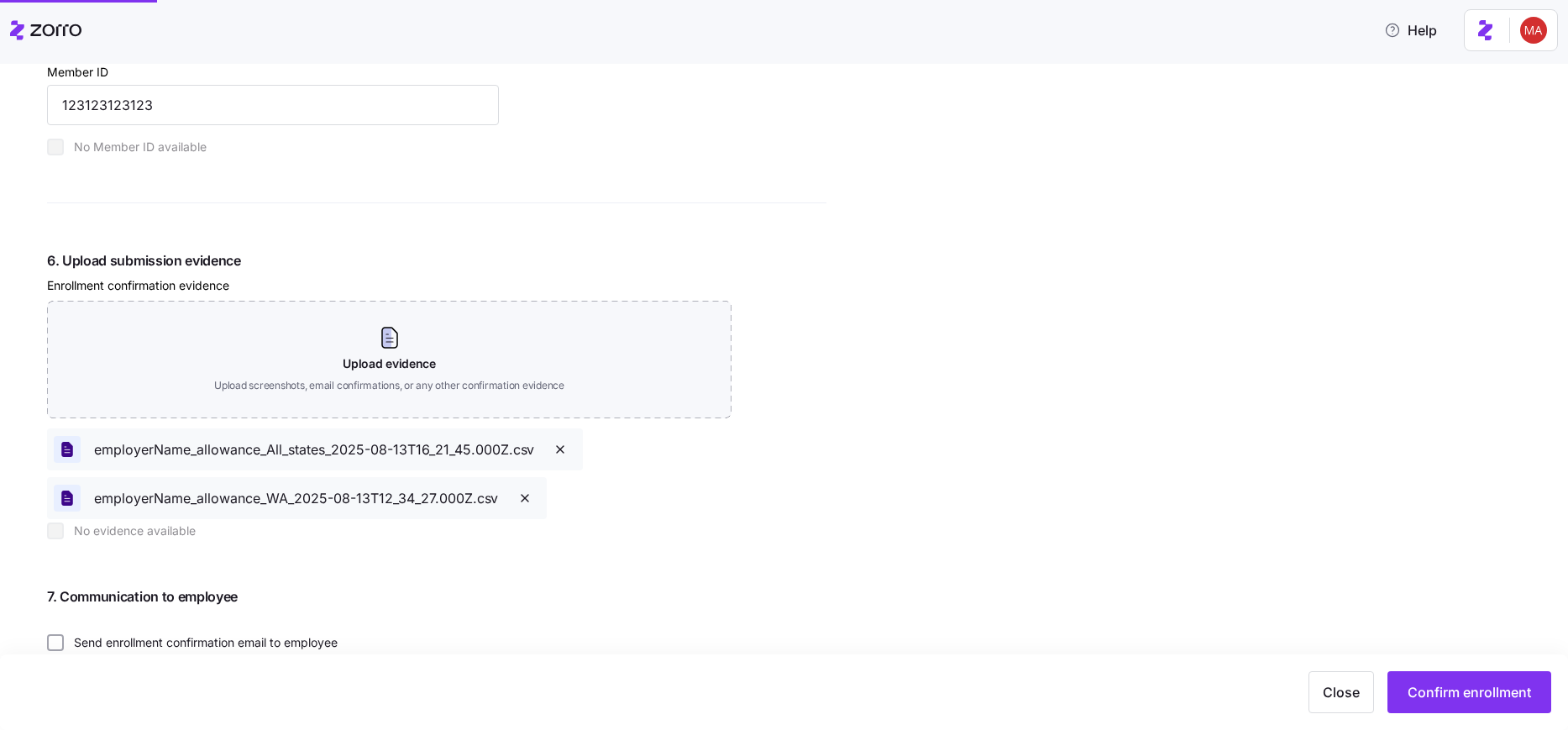
scroll to position [1901, 0]
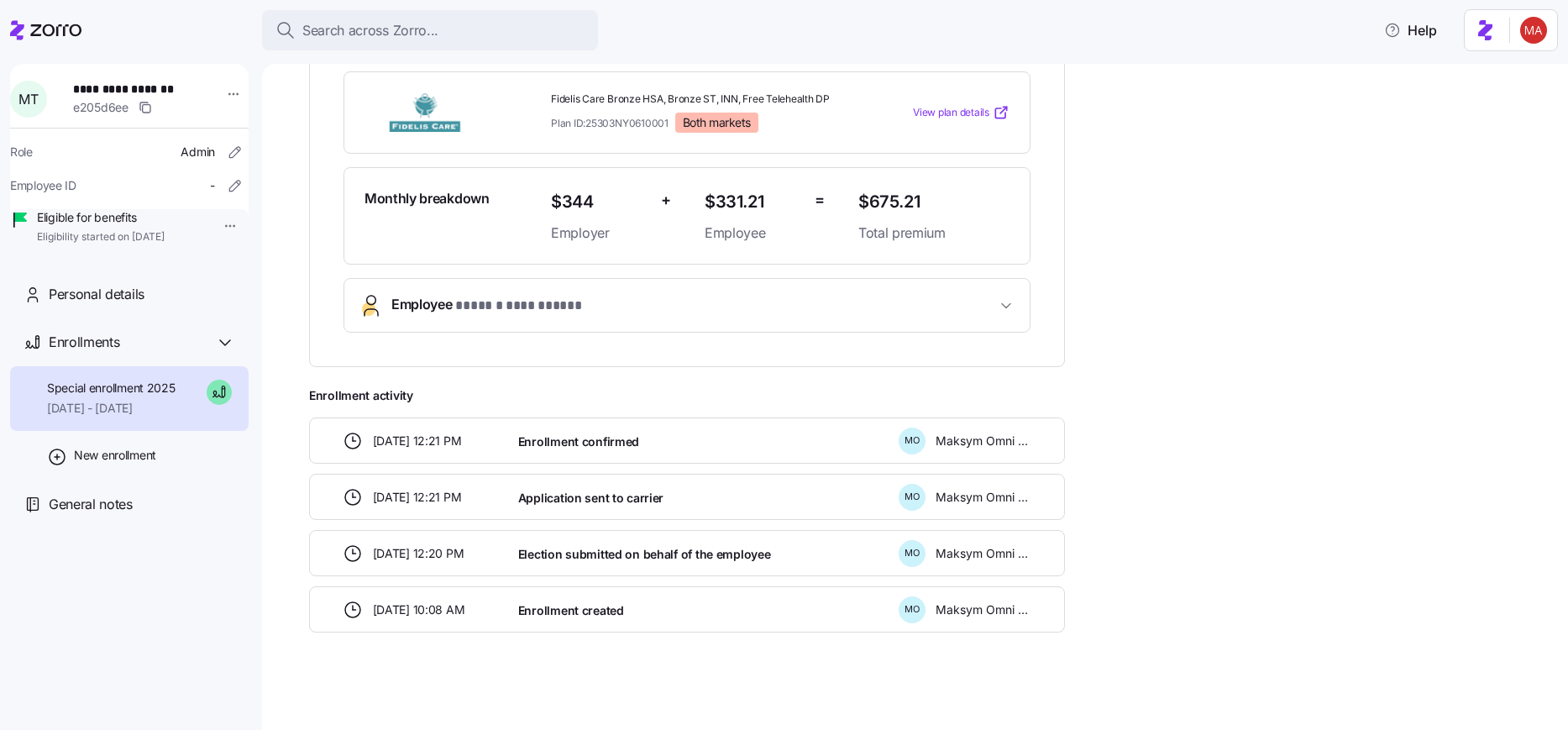
scroll to position [436, 0]
